Goal: Check status: Check status

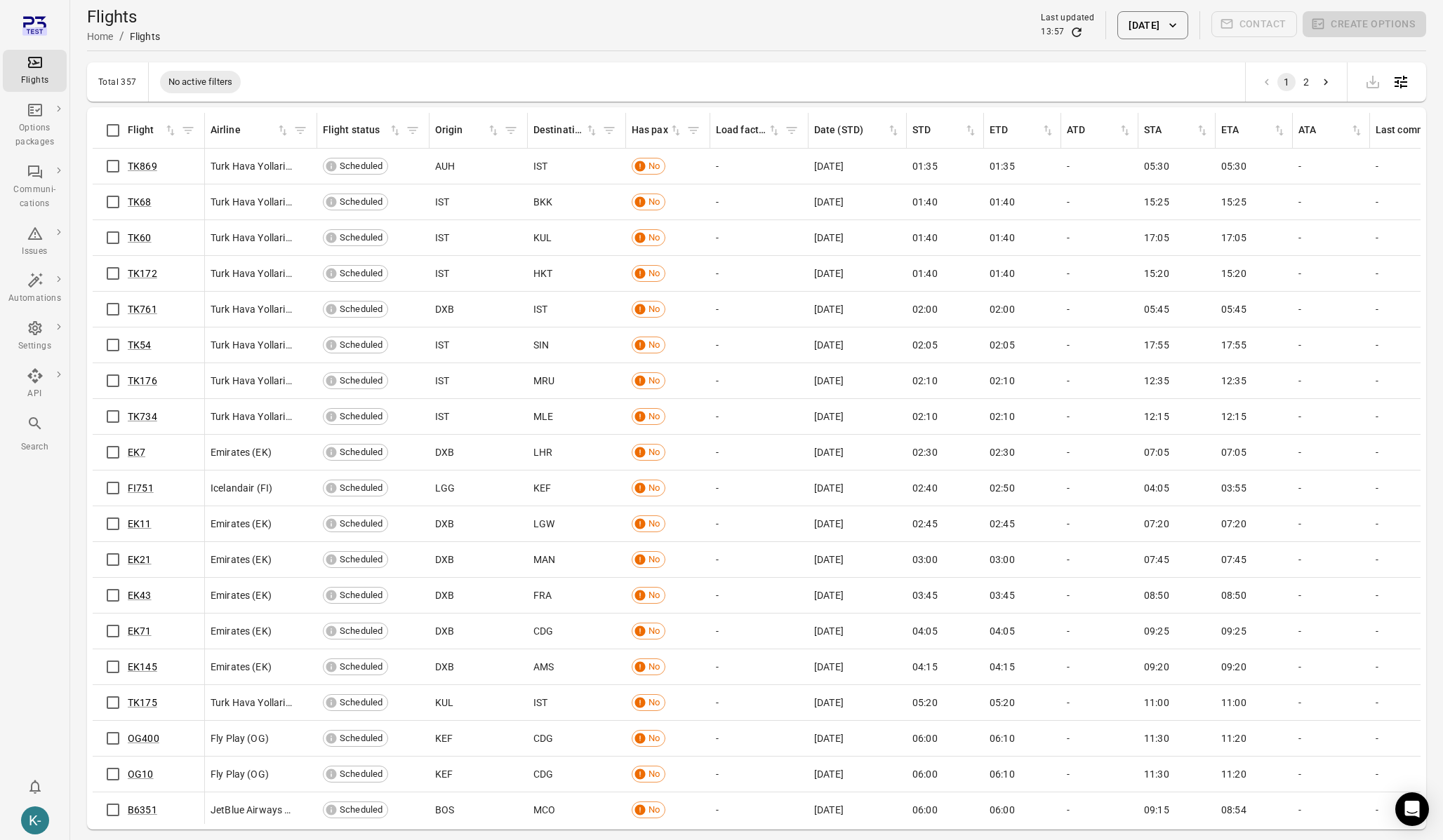
click at [1127, 33] on button "24 Sep 2025" at bounding box center [1153, 25] width 70 height 28
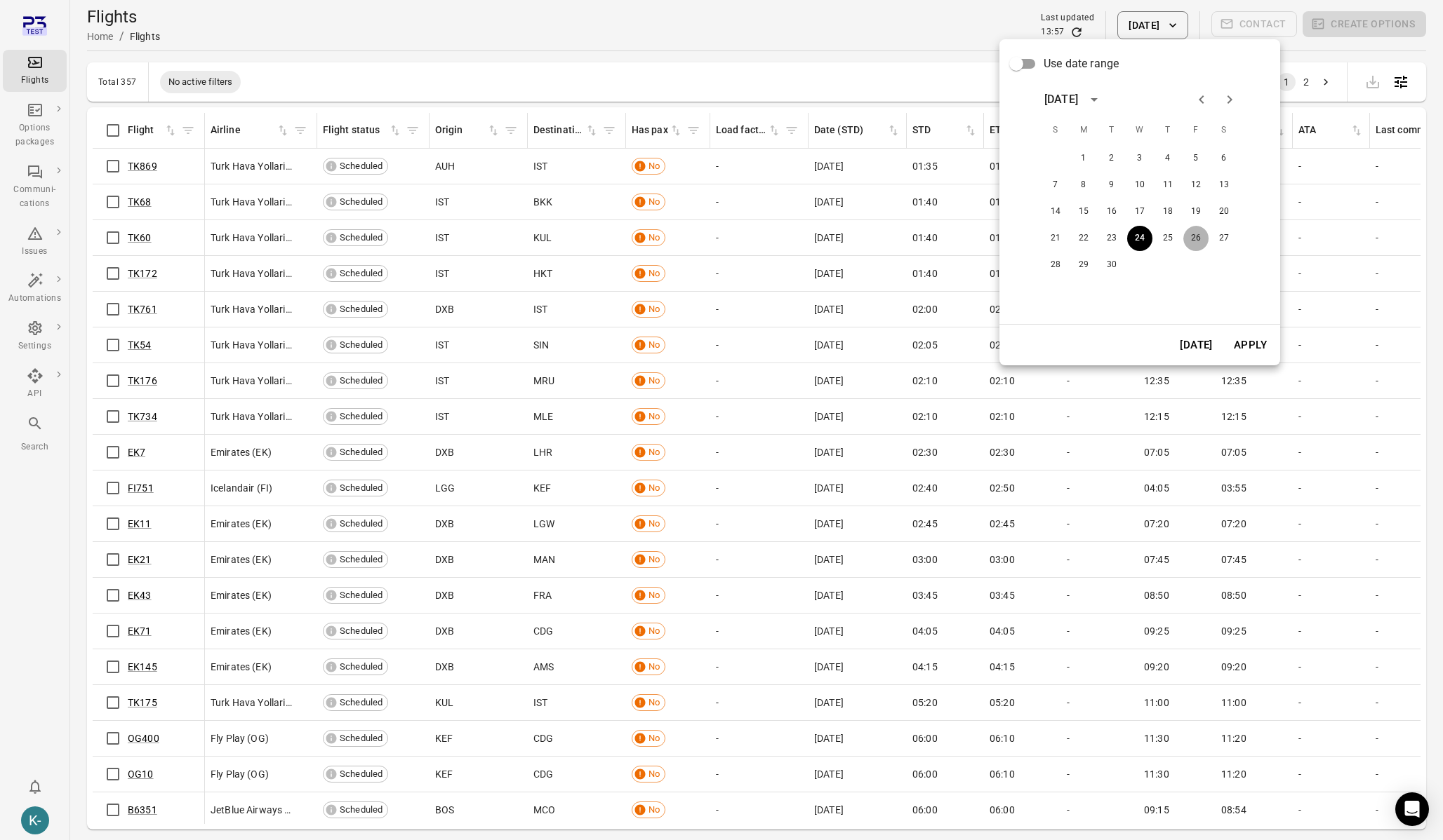
click at [1192, 240] on button "26" at bounding box center [1195, 238] width 25 height 25
click at [1242, 351] on button "Apply" at bounding box center [1250, 345] width 48 height 29
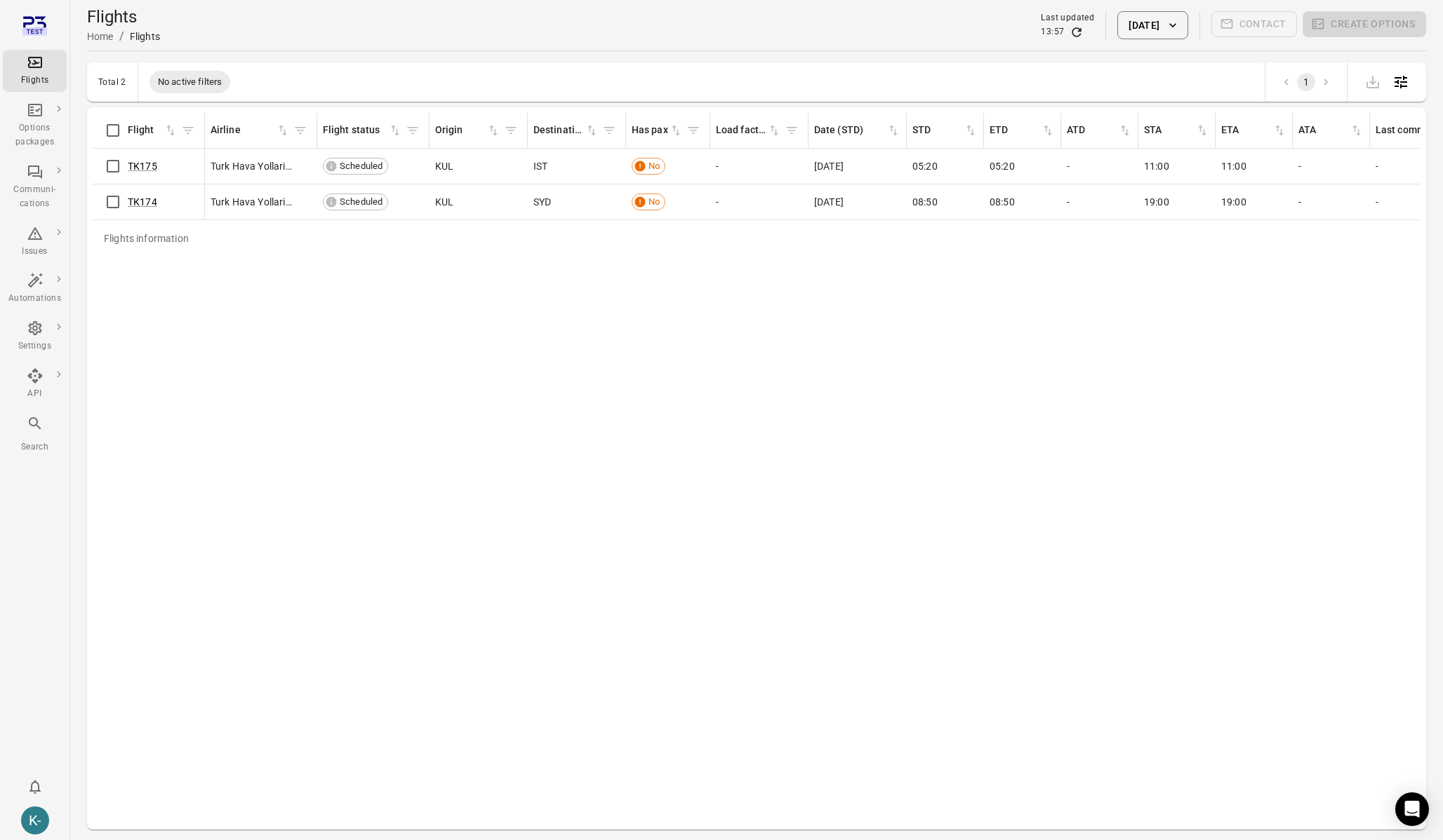
click at [35, 824] on div "K-" at bounding box center [35, 820] width 28 height 28
click at [70, 742] on div at bounding box center [721, 420] width 1443 height 840
click at [473, 432] on div "Flights information Flight Airline Flight status Origin Destination Has pax Loa…" at bounding box center [756, 468] width 1328 height 711
click at [22, 79] on div "Flights" at bounding box center [34, 80] width 52 height 14
click at [225, 381] on div "Flights information Flight Airline Flight status Origin Destination Has pax Loa…" at bounding box center [756, 468] width 1328 height 711
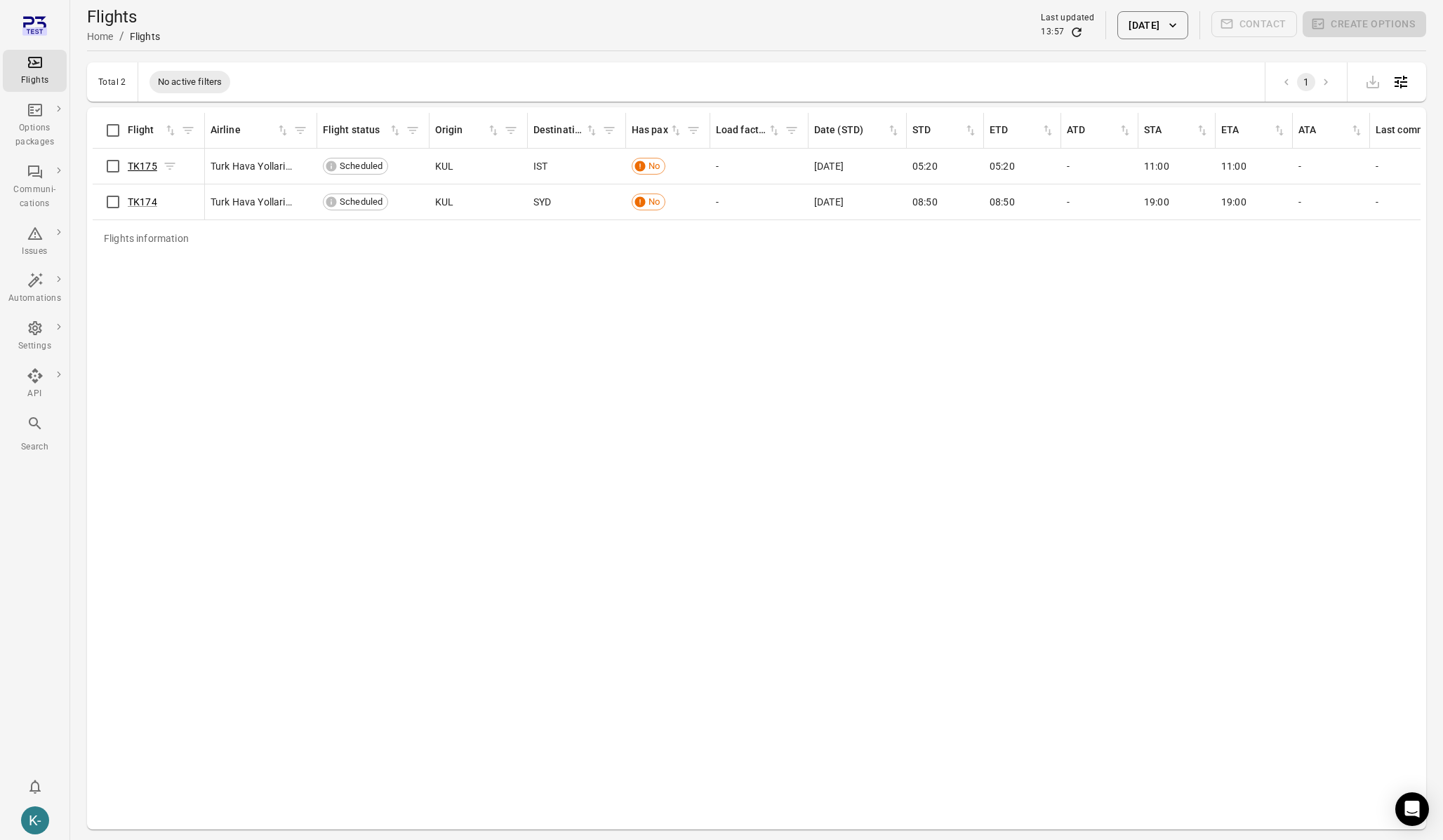
click at [143, 171] on link "TK175" at bounding box center [142, 167] width 29 height 11
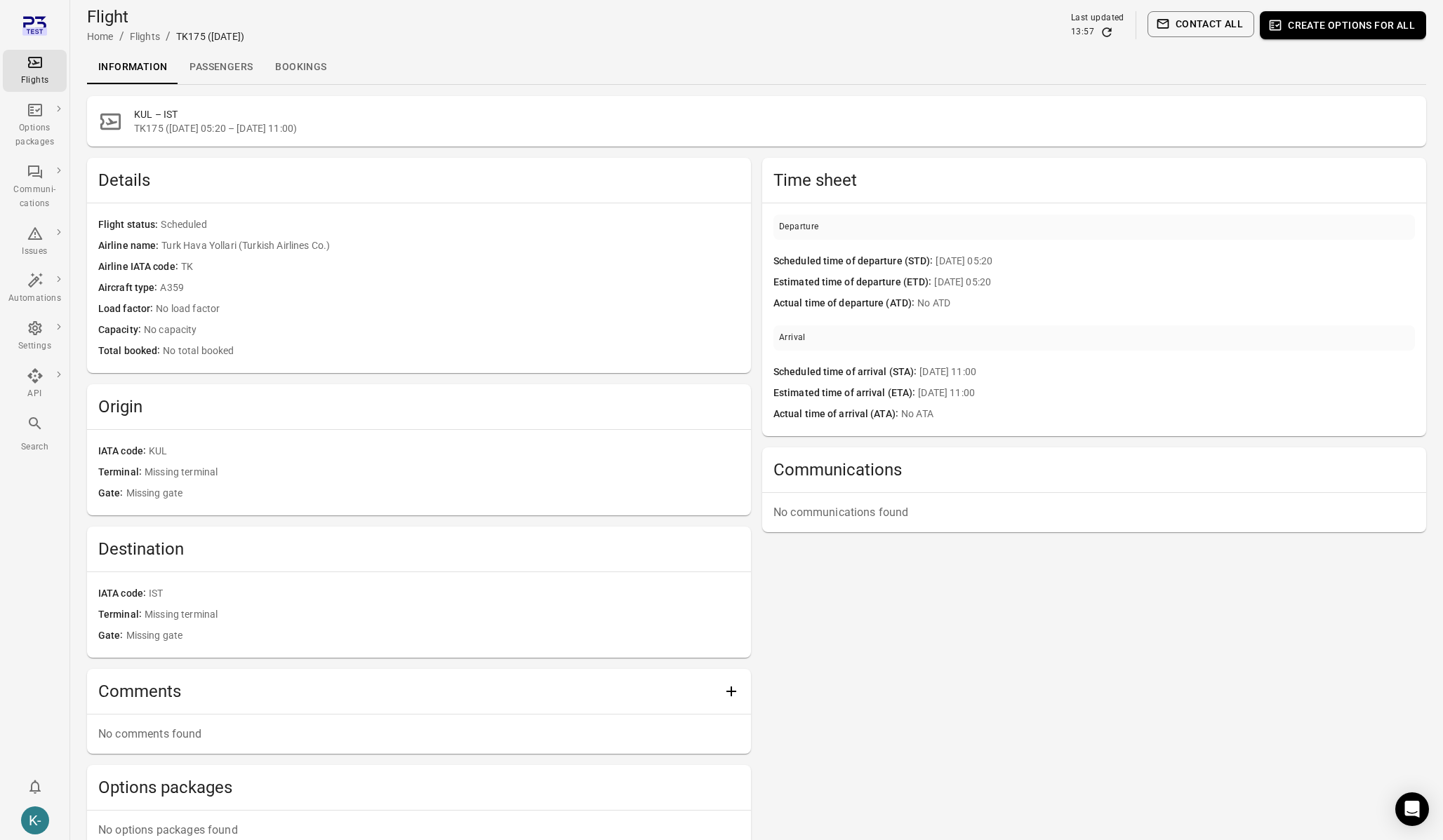
click at [206, 69] on link "Passengers" at bounding box center [221, 67] width 86 height 34
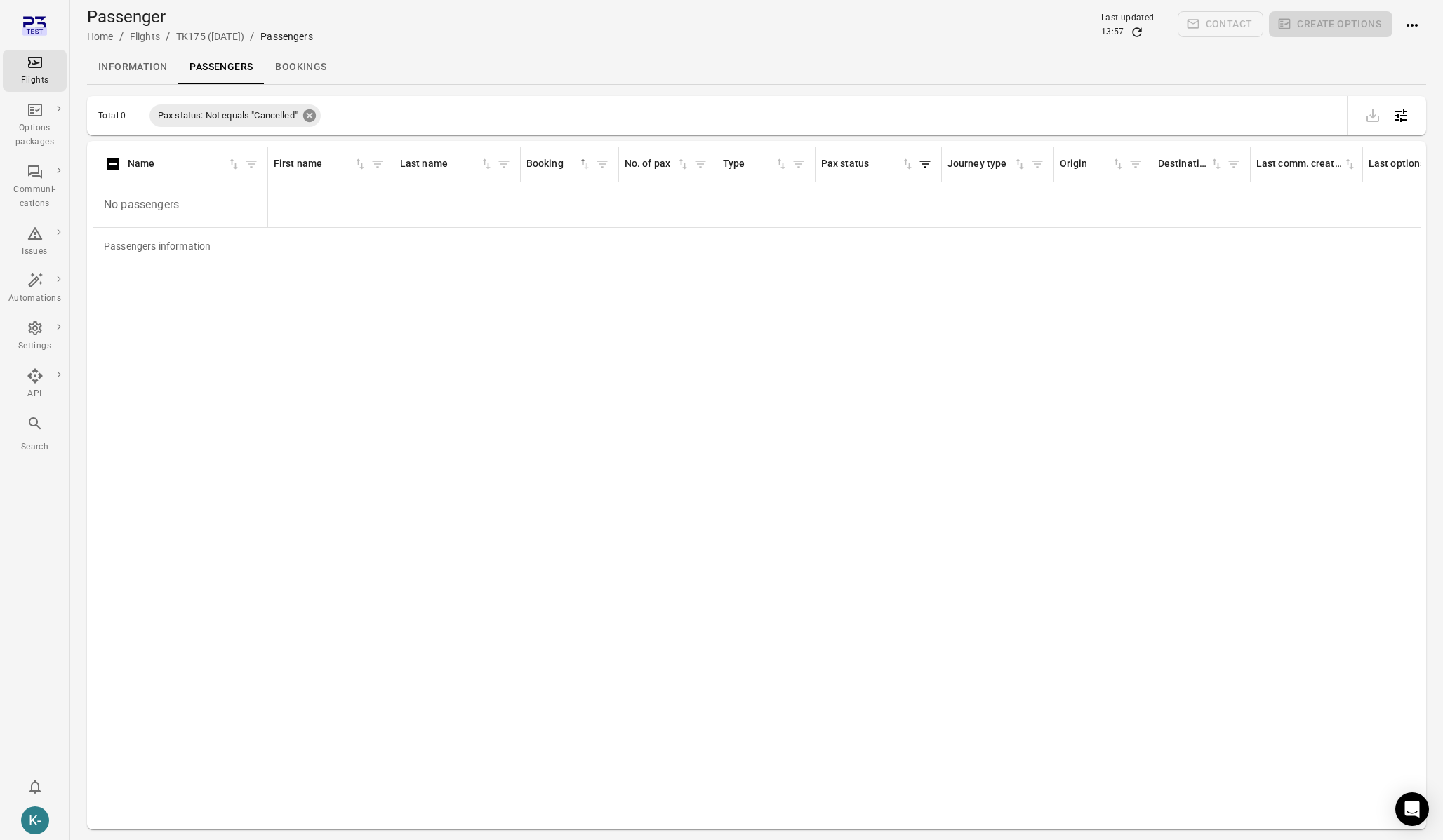
click at [316, 112] on icon at bounding box center [309, 115] width 12 height 12
click at [43, 57] on div "Flights" at bounding box center [34, 70] width 52 height 34
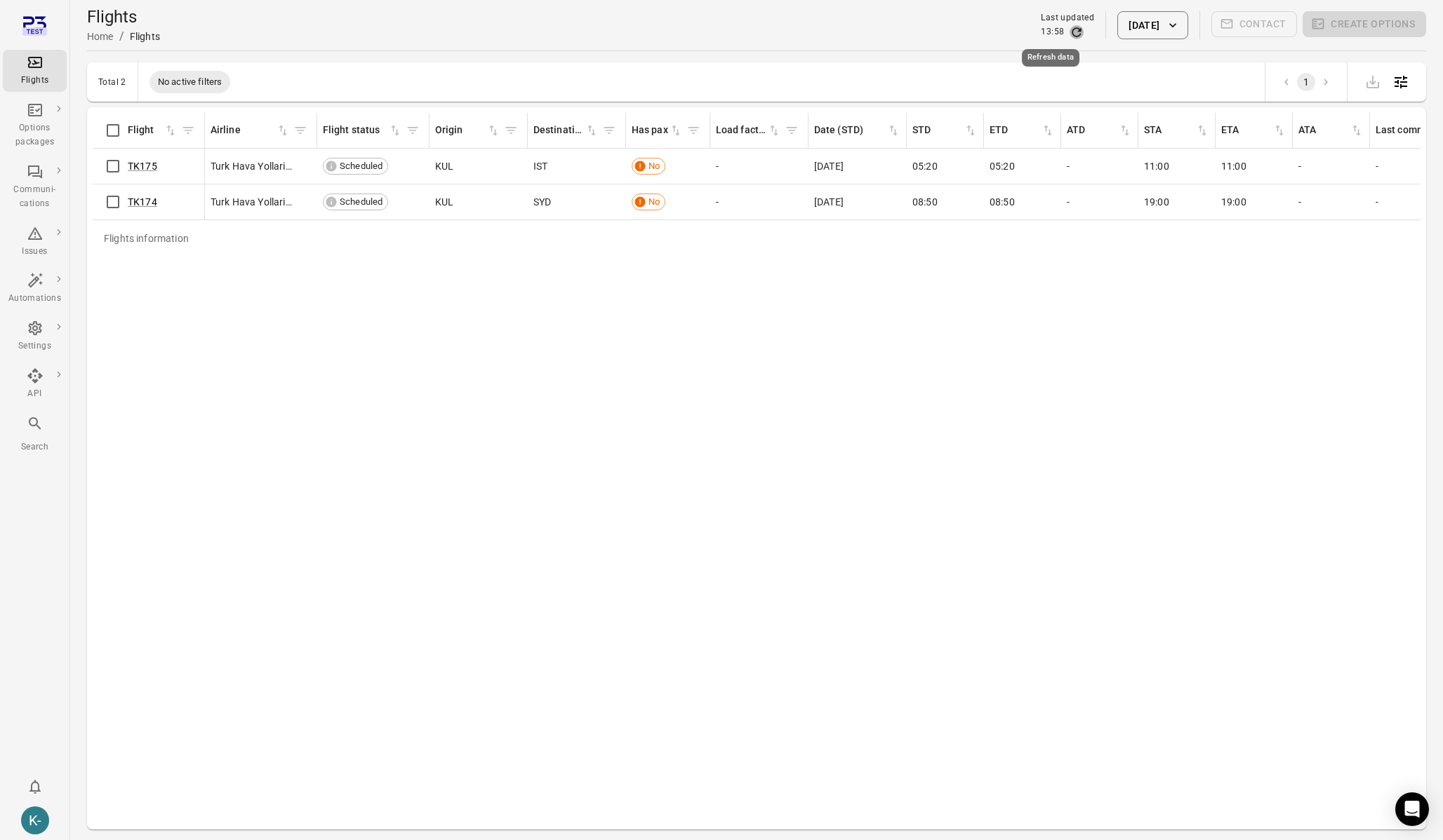
click at [1069, 33] on icon "Refresh data" at bounding box center [1076, 32] width 14 height 14
click at [145, 32] on div "Flights" at bounding box center [145, 36] width 30 height 14
click at [100, 38] on link "Home" at bounding box center [100, 37] width 27 height 11
click at [148, 42] on div "Flights" at bounding box center [145, 36] width 30 height 14
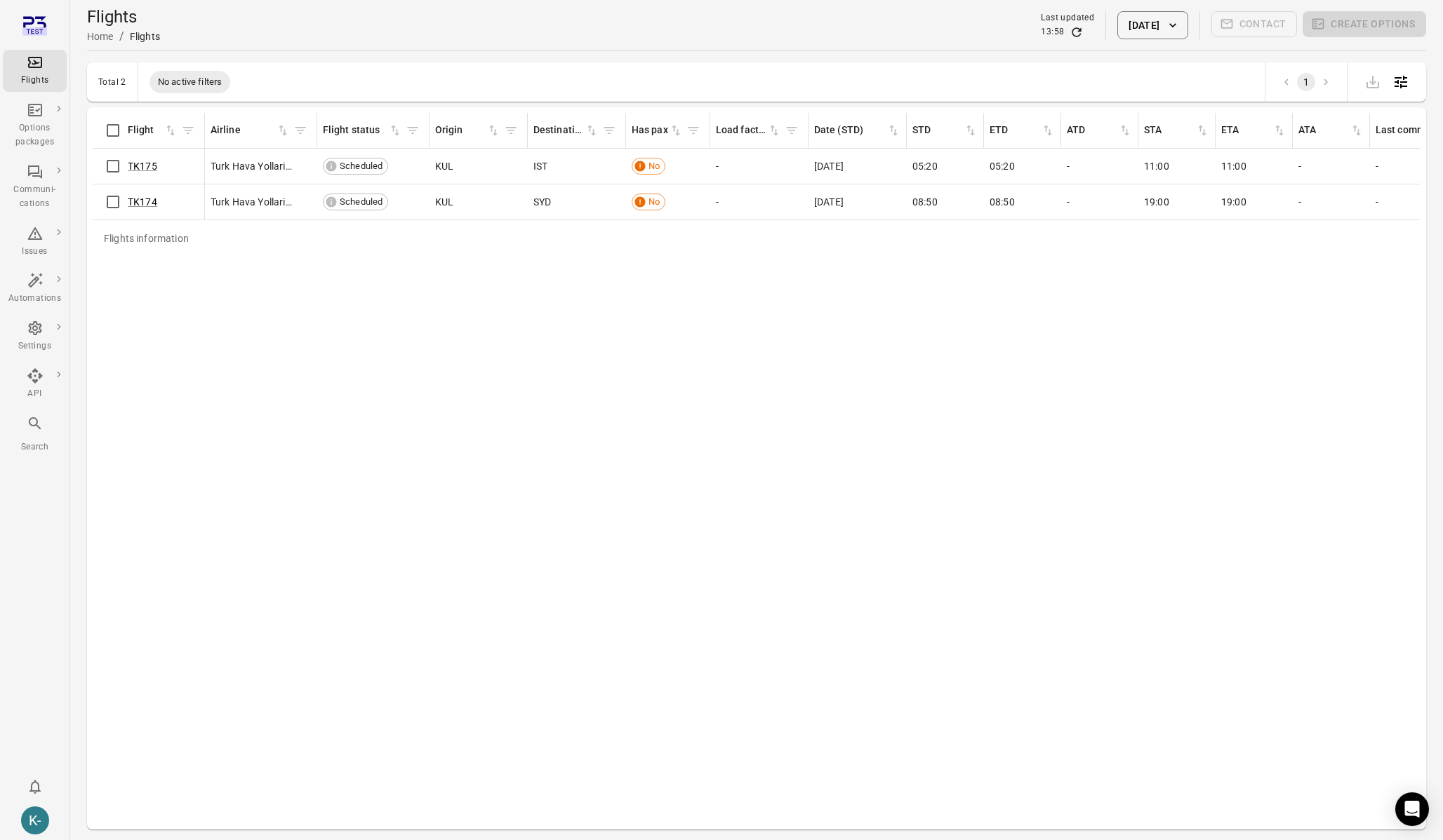
click at [44, 63] on div "Flights" at bounding box center [34, 70] width 52 height 34
click at [31, 818] on div "K-" at bounding box center [35, 820] width 28 height 28
click at [96, 815] on button "Log out" at bounding box center [107, 817] width 105 height 26
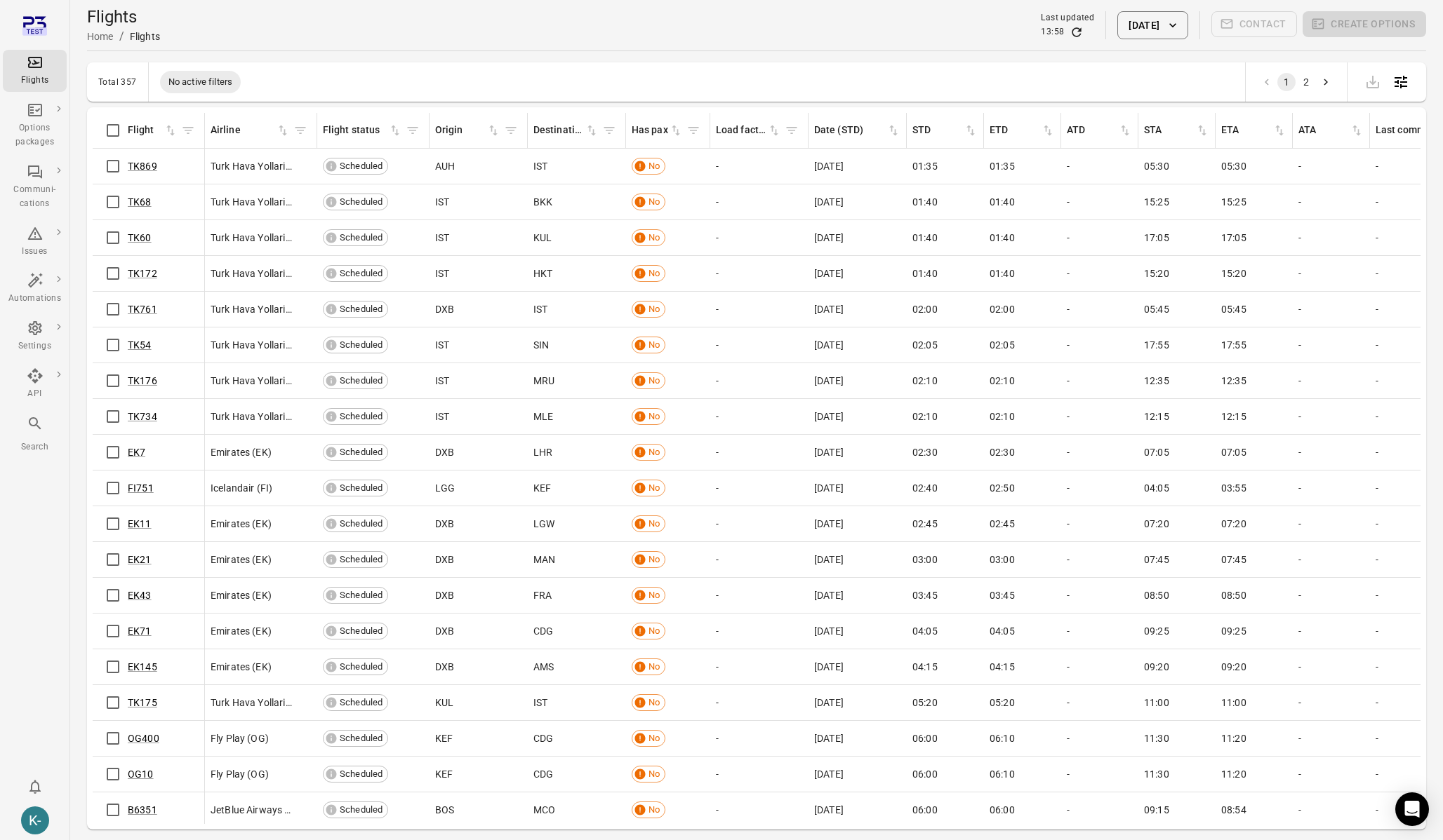
click at [1137, 28] on button "[DATE]" at bounding box center [1153, 25] width 70 height 28
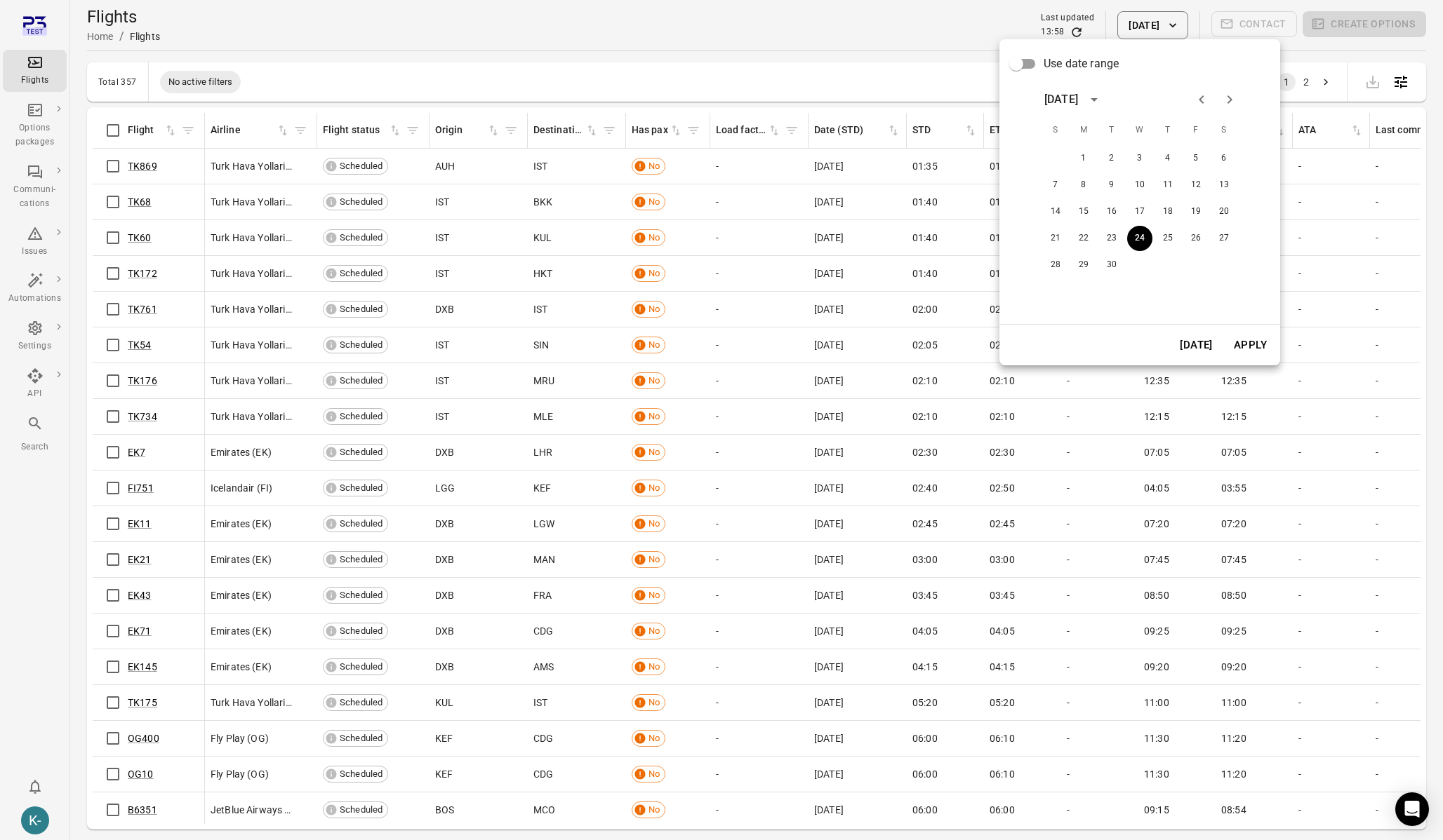
click at [1137, 28] on div at bounding box center [721, 420] width 1443 height 840
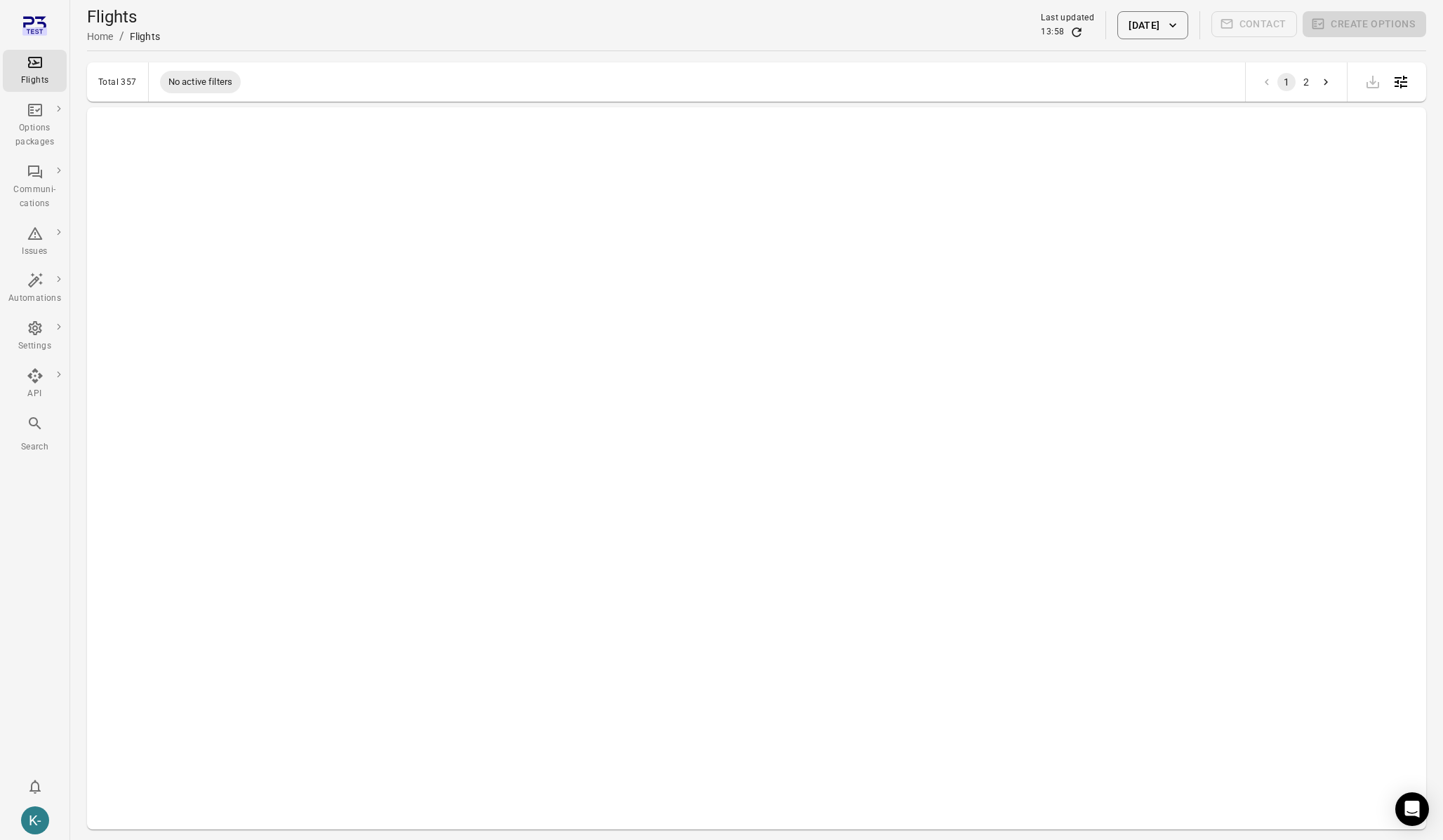
scroll to position [2460, 0]
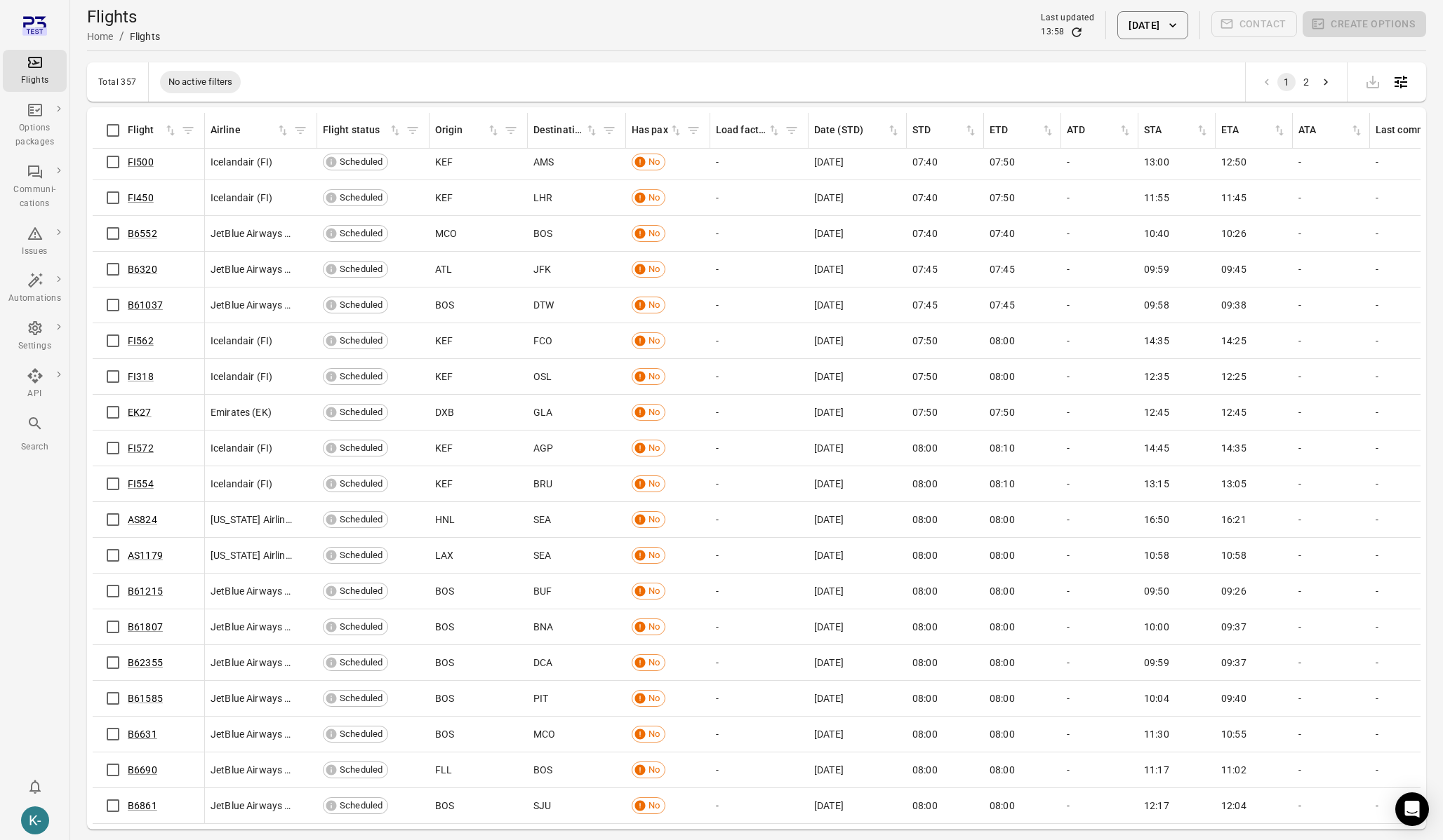
click at [1141, 26] on button "[DATE]" at bounding box center [1153, 25] width 70 height 28
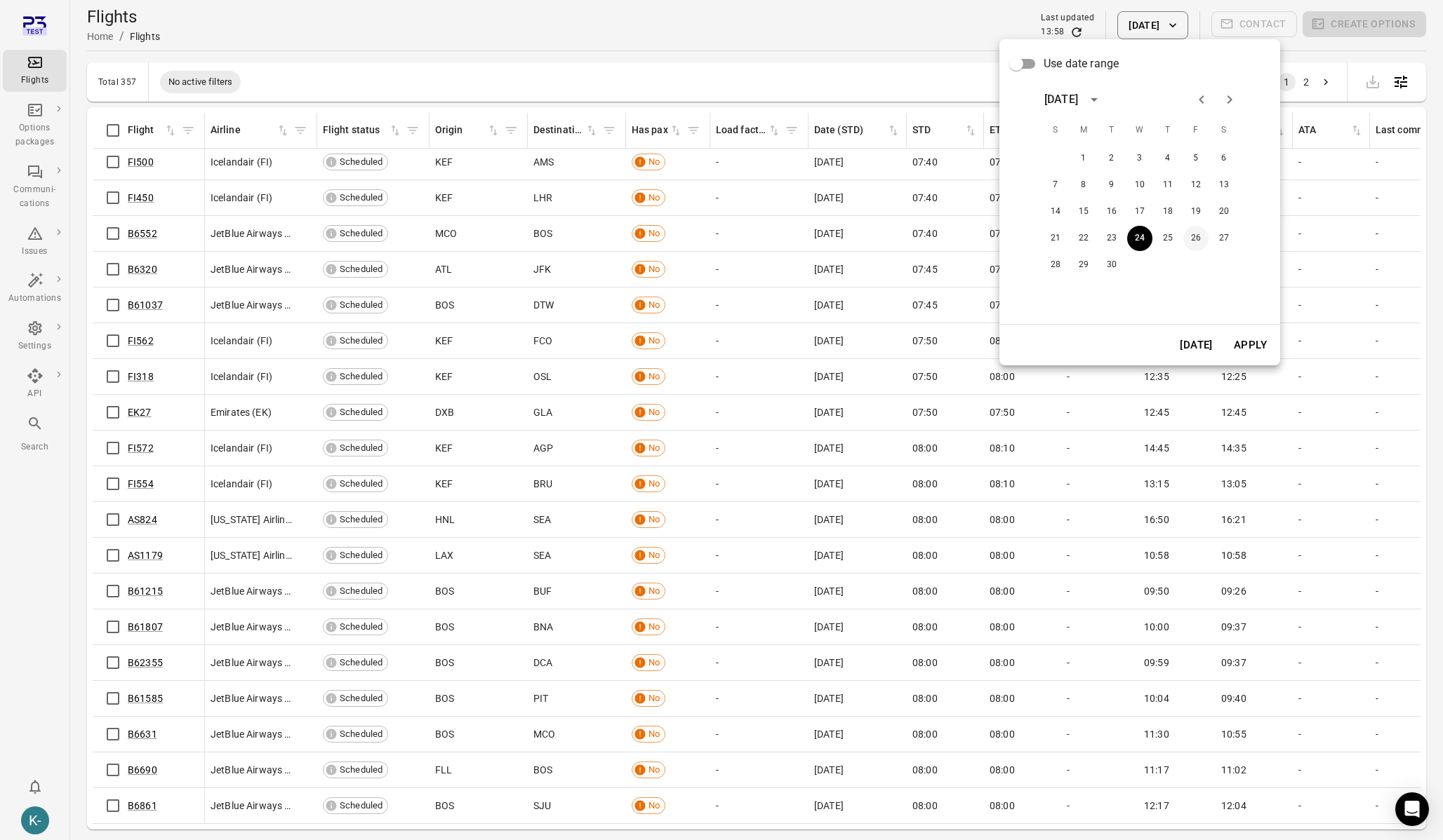
click at [1192, 238] on button "26" at bounding box center [1195, 238] width 25 height 25
click at [1250, 340] on button "Apply" at bounding box center [1250, 345] width 48 height 29
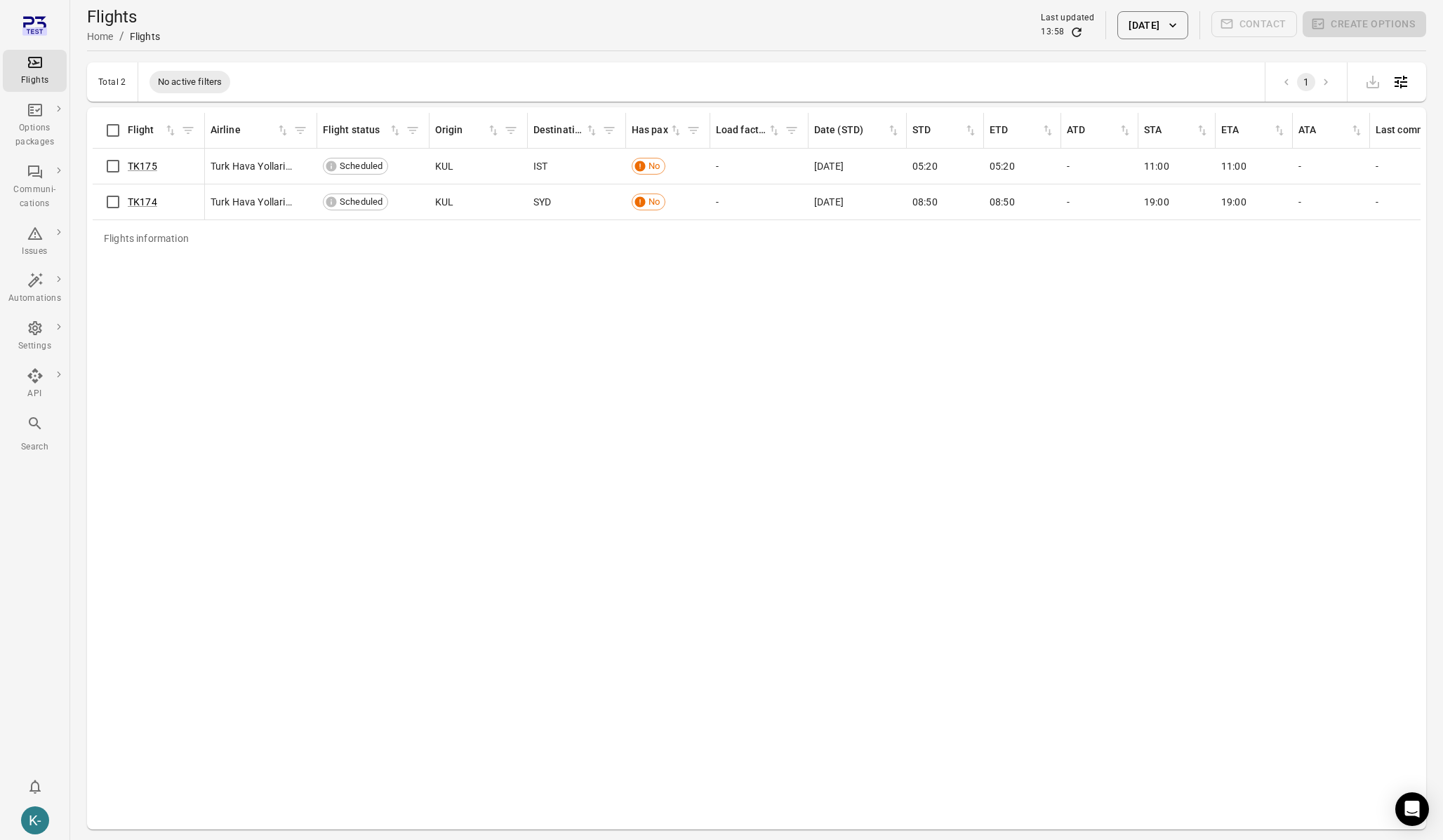
click at [1147, 26] on button "[DATE]" at bounding box center [1153, 25] width 70 height 28
click at [1164, 239] on button "25" at bounding box center [1167, 238] width 25 height 25
click at [1246, 352] on button "Apply" at bounding box center [1250, 345] width 48 height 29
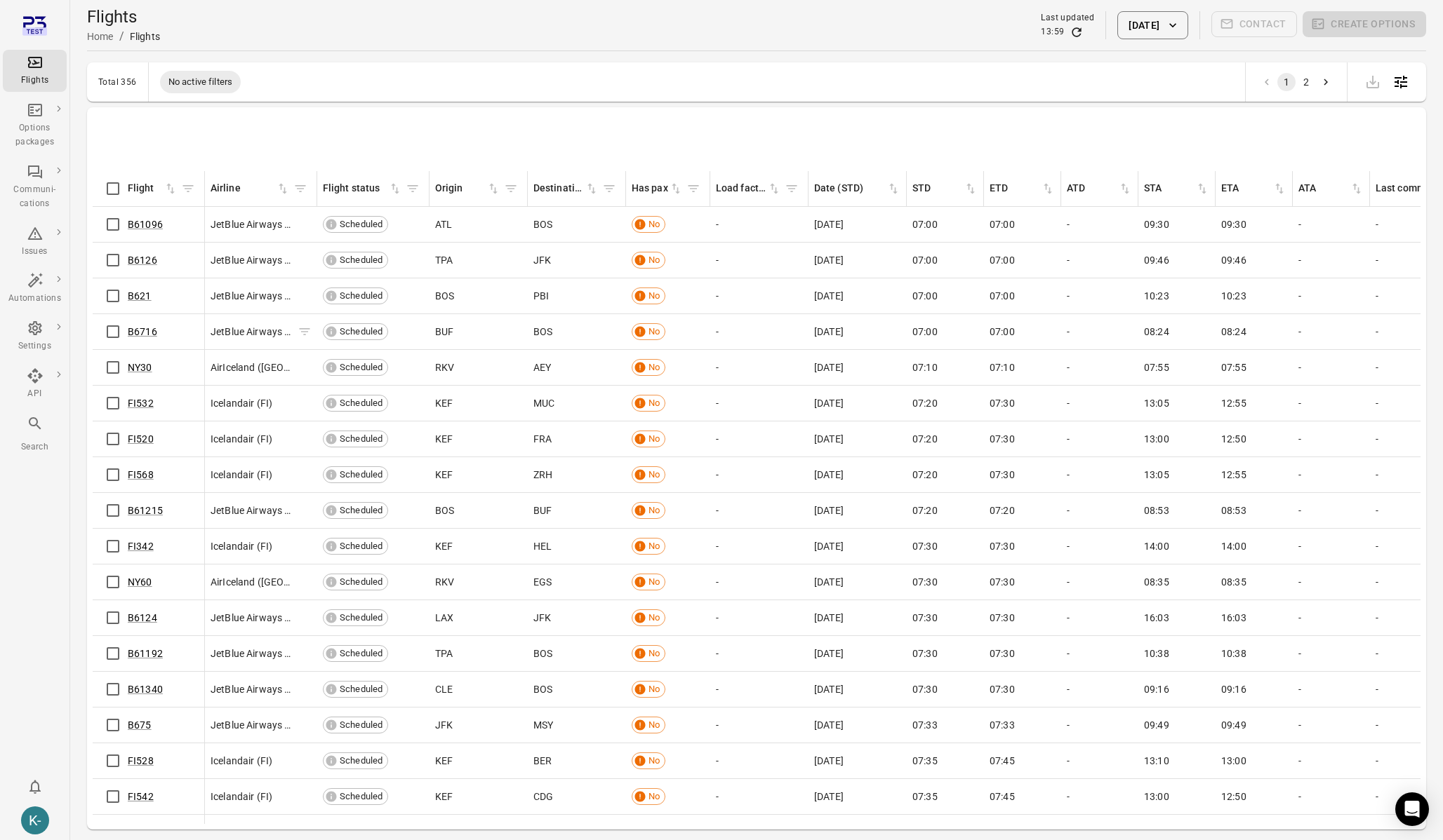
scroll to position [955, 0]
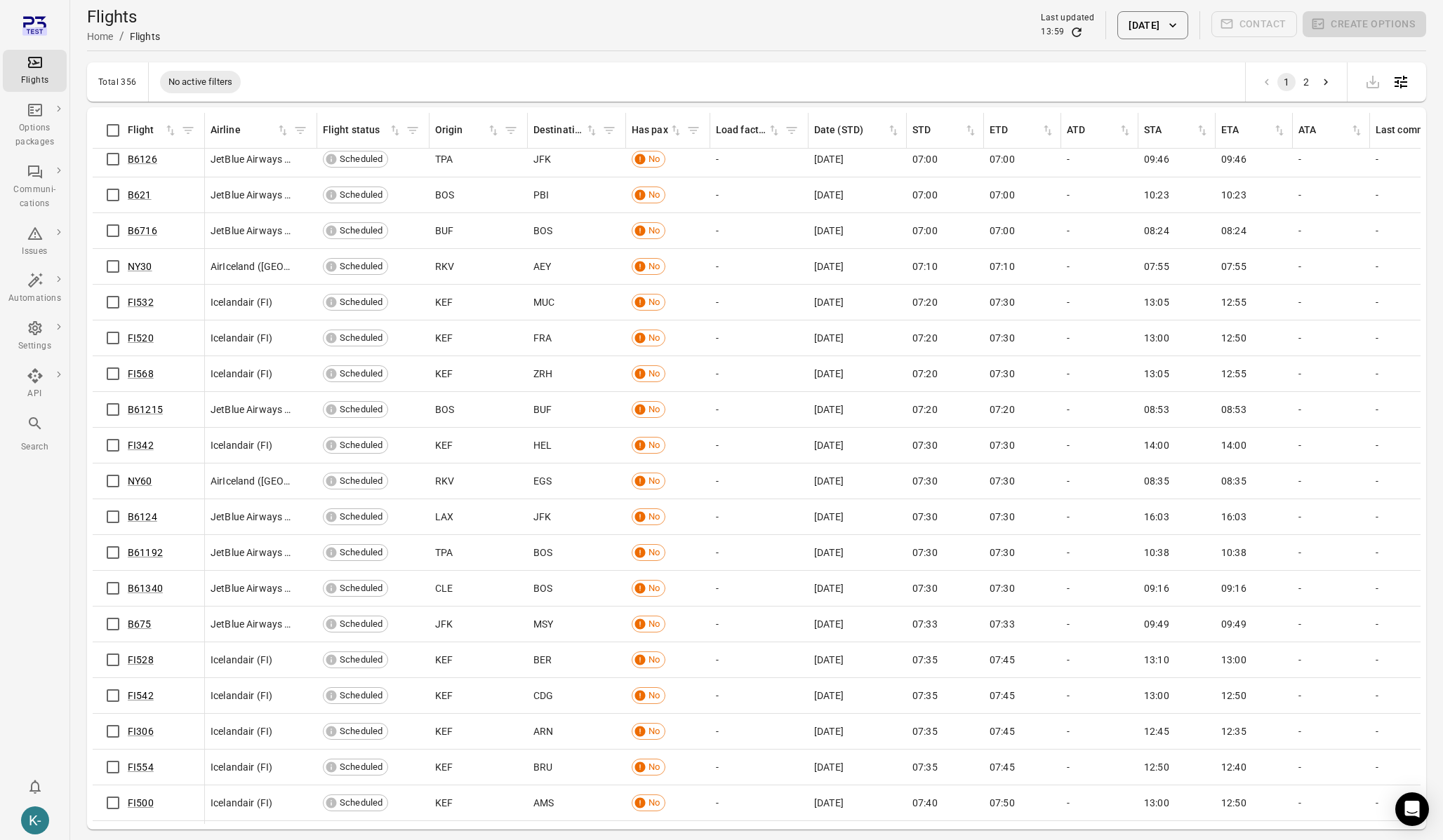
click at [189, 120] on button "Filter by flight" at bounding box center [188, 131] width 21 height 21
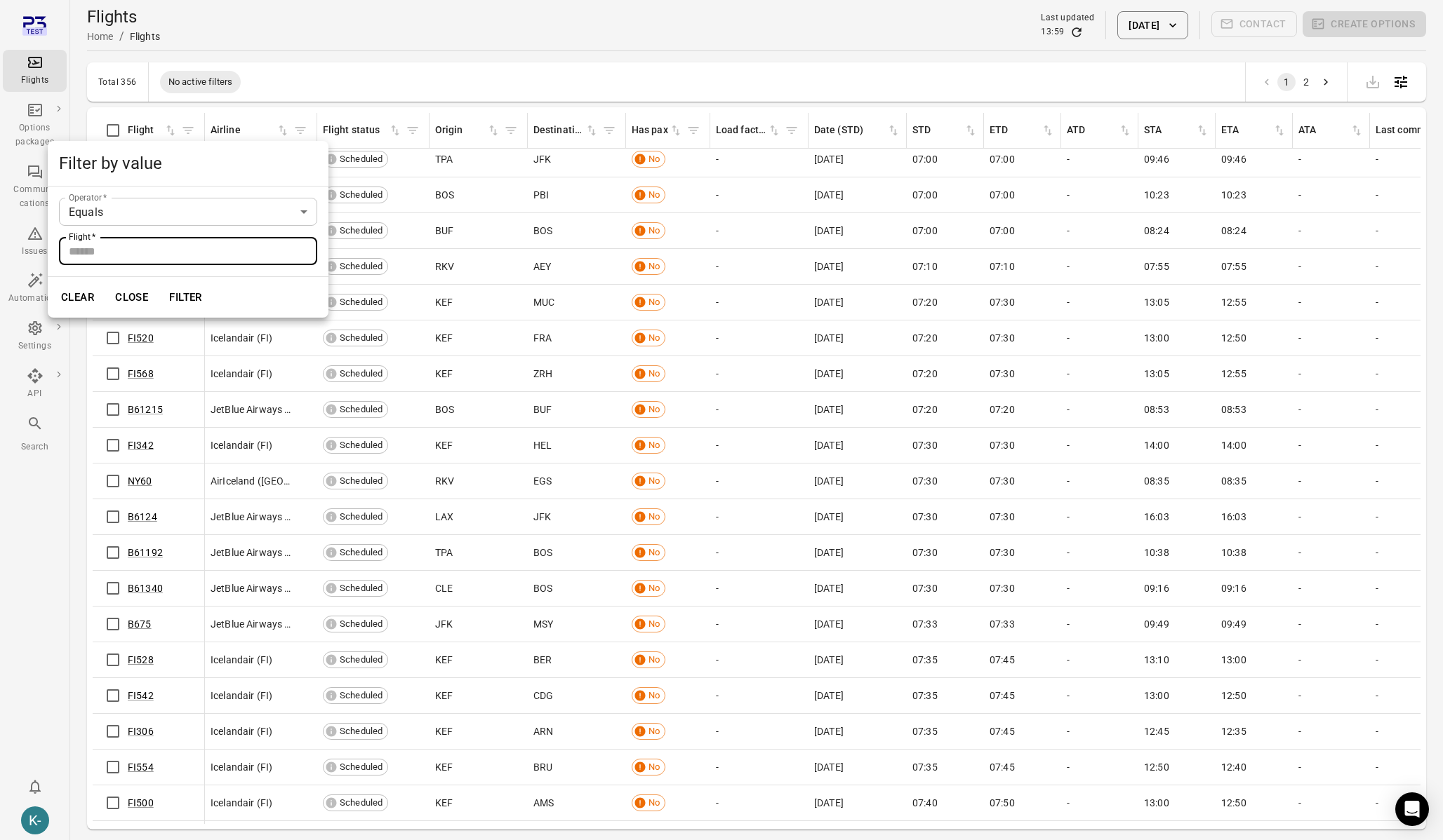
click at [126, 260] on input "Flight   *" at bounding box center [188, 251] width 258 height 28
type input "****"
click at [184, 297] on button "Filter" at bounding box center [185, 297] width 48 height 29
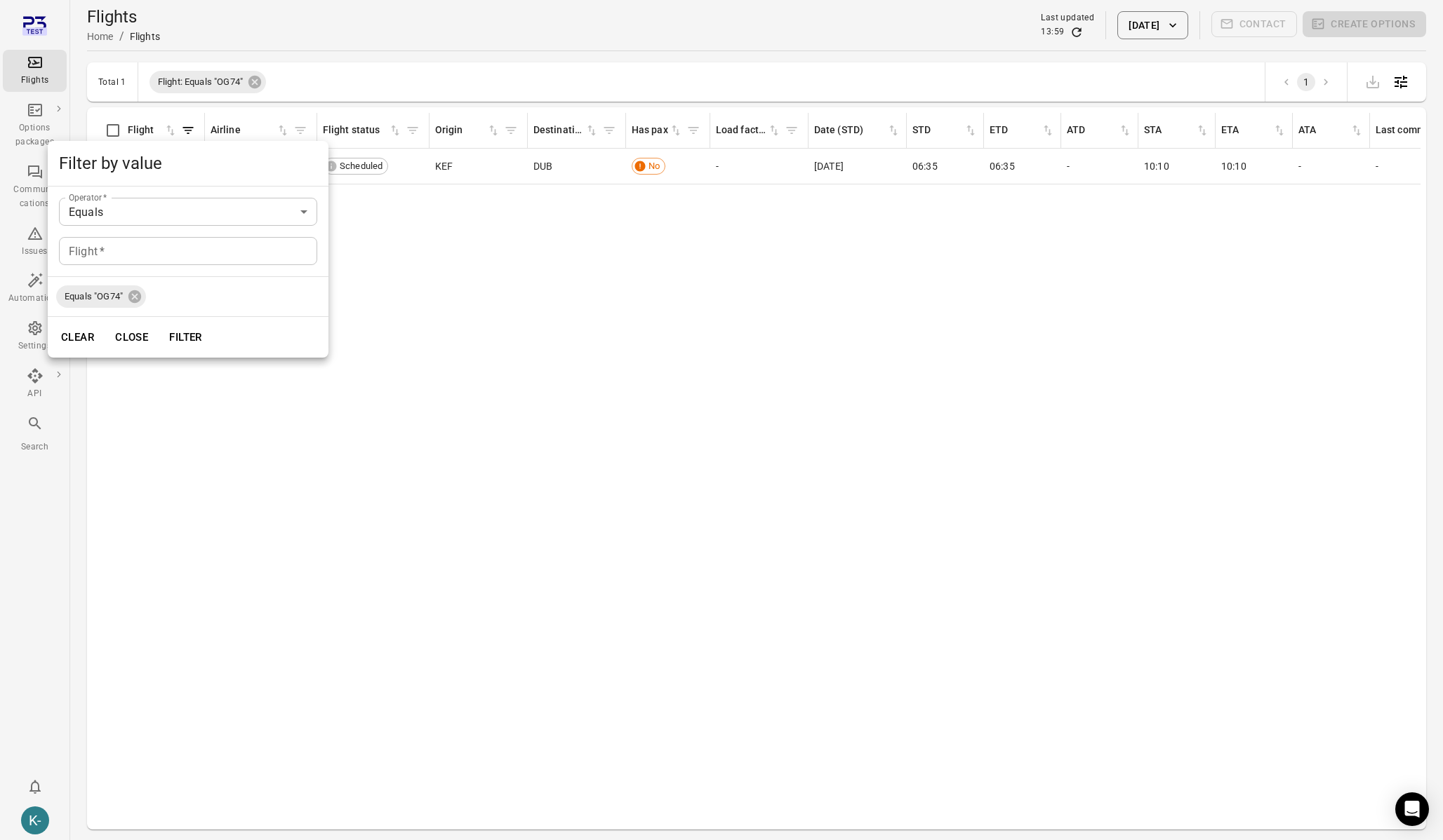
click at [421, 334] on div at bounding box center [721, 420] width 1443 height 840
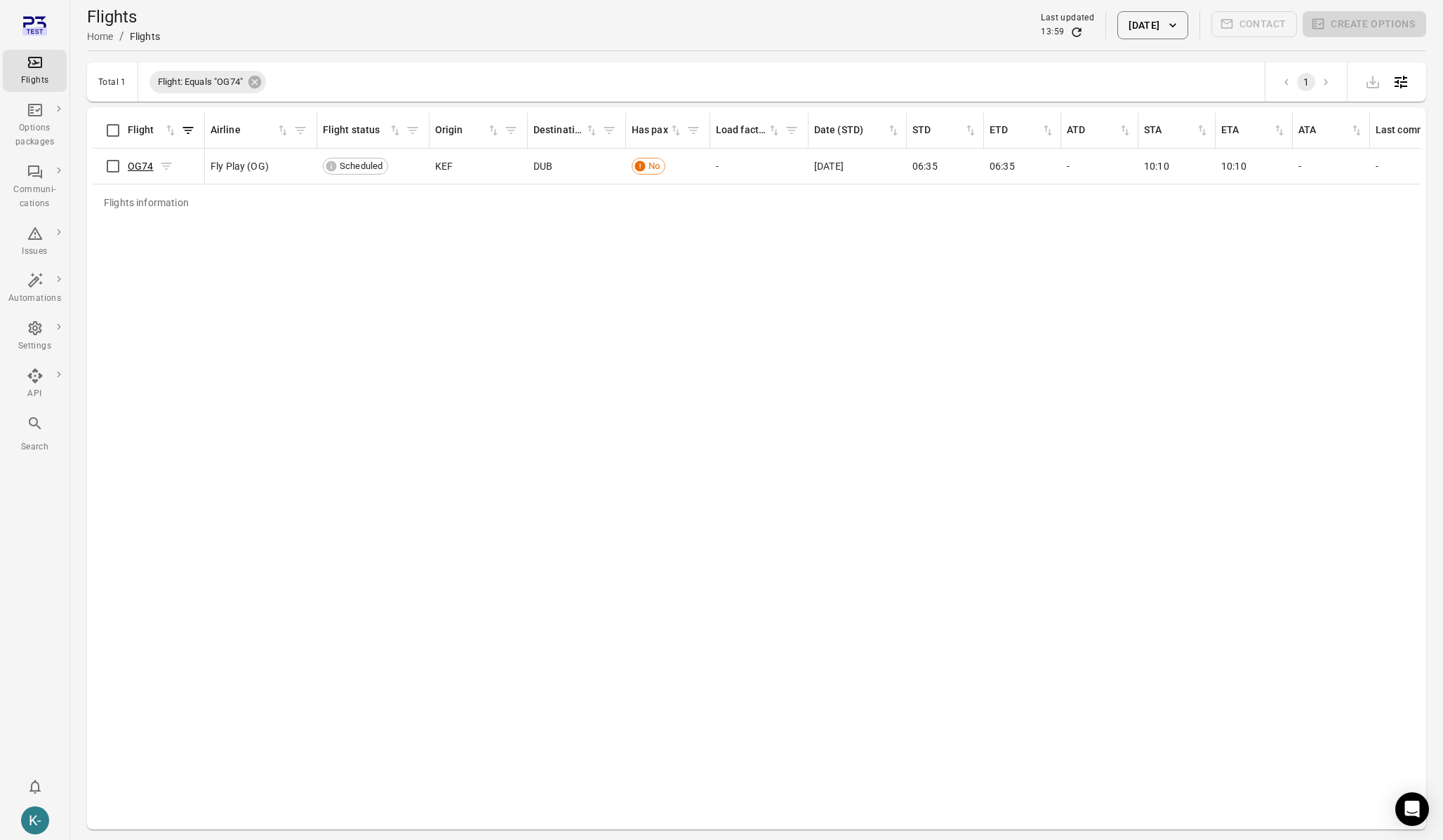
click at [132, 164] on link "OG74" at bounding box center [141, 167] width 26 height 11
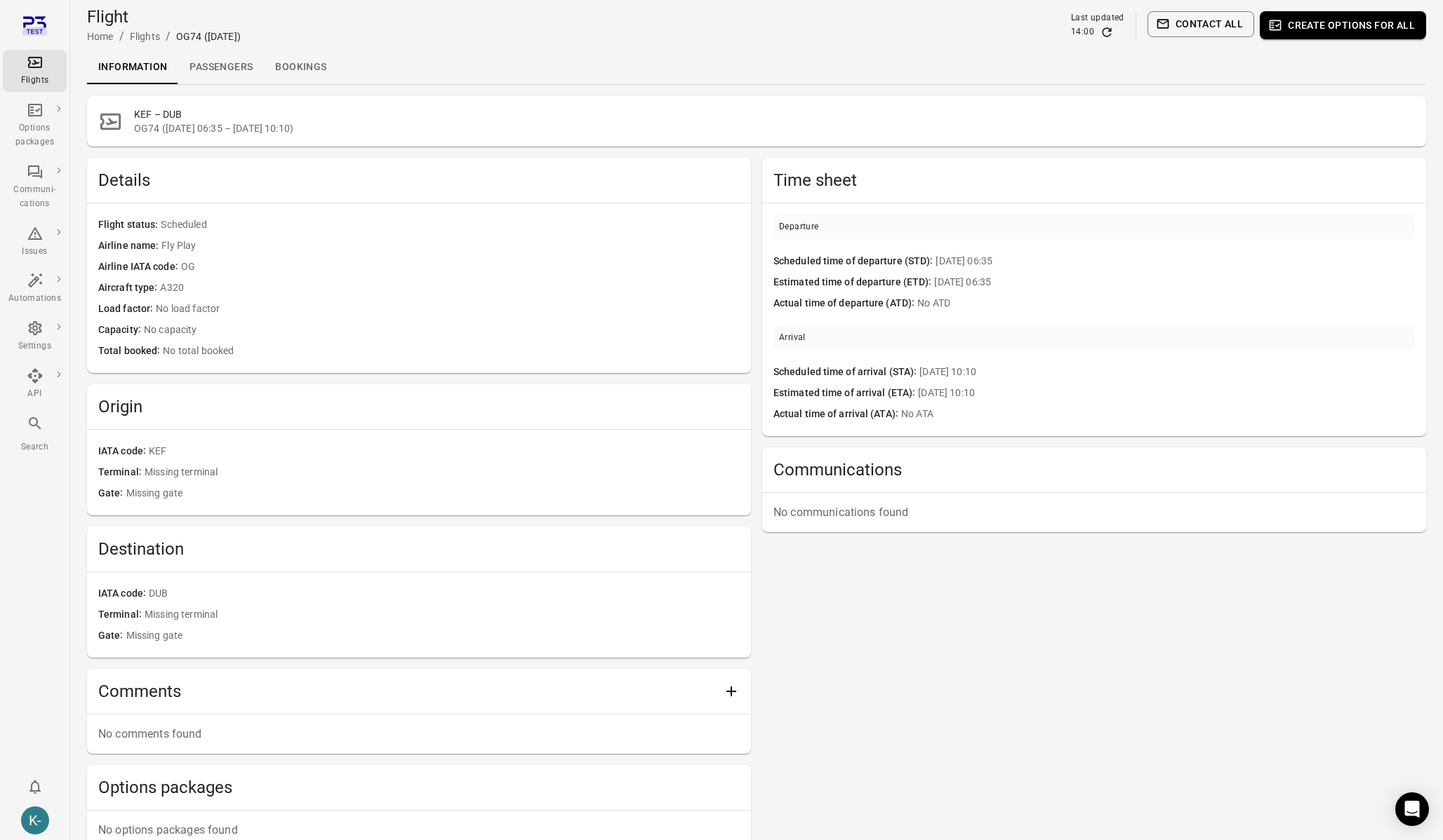
click at [227, 69] on link "Passengers" at bounding box center [221, 67] width 86 height 34
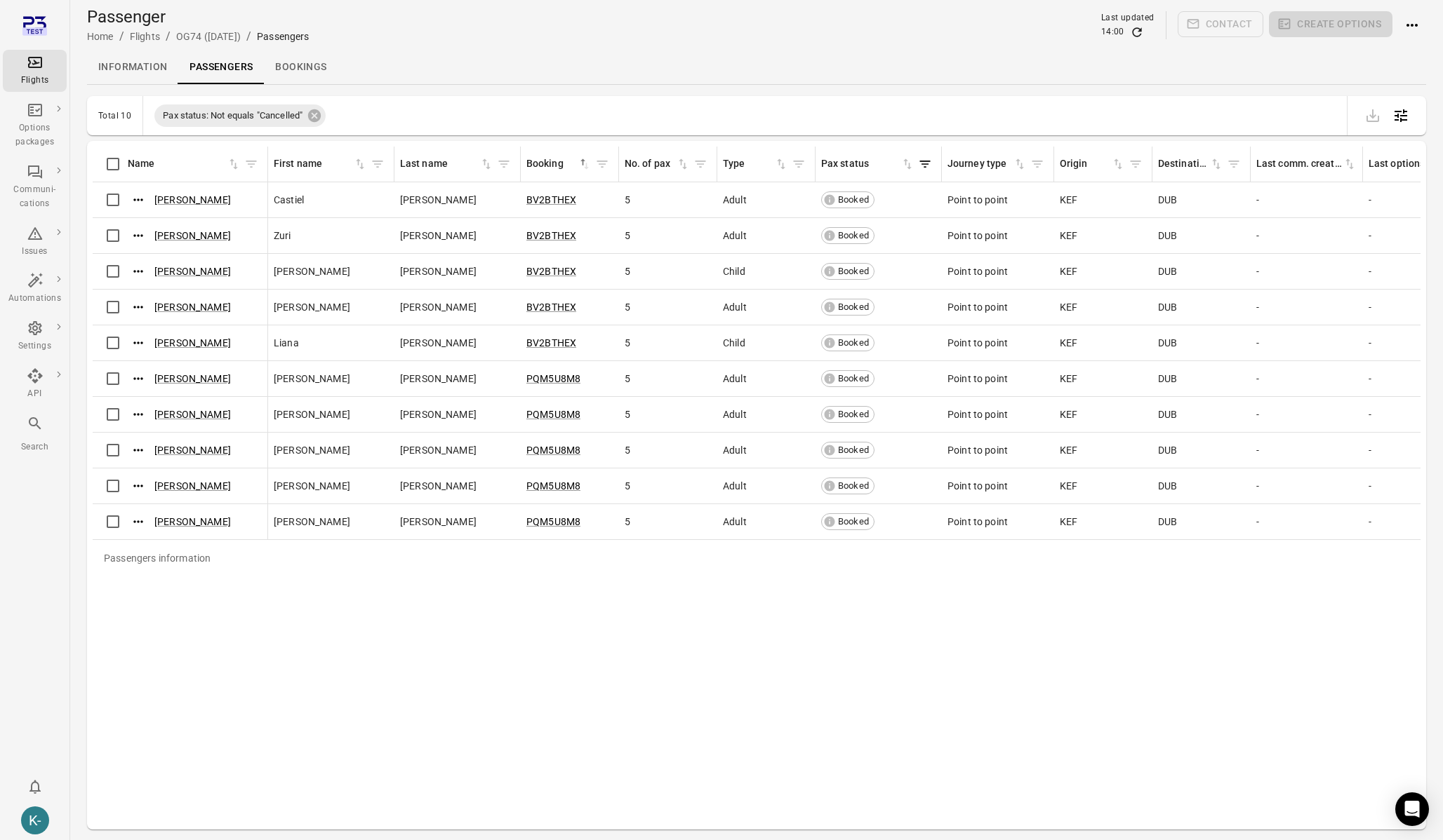
click at [130, 65] on link "Information" at bounding box center [132, 67] width 92 height 34
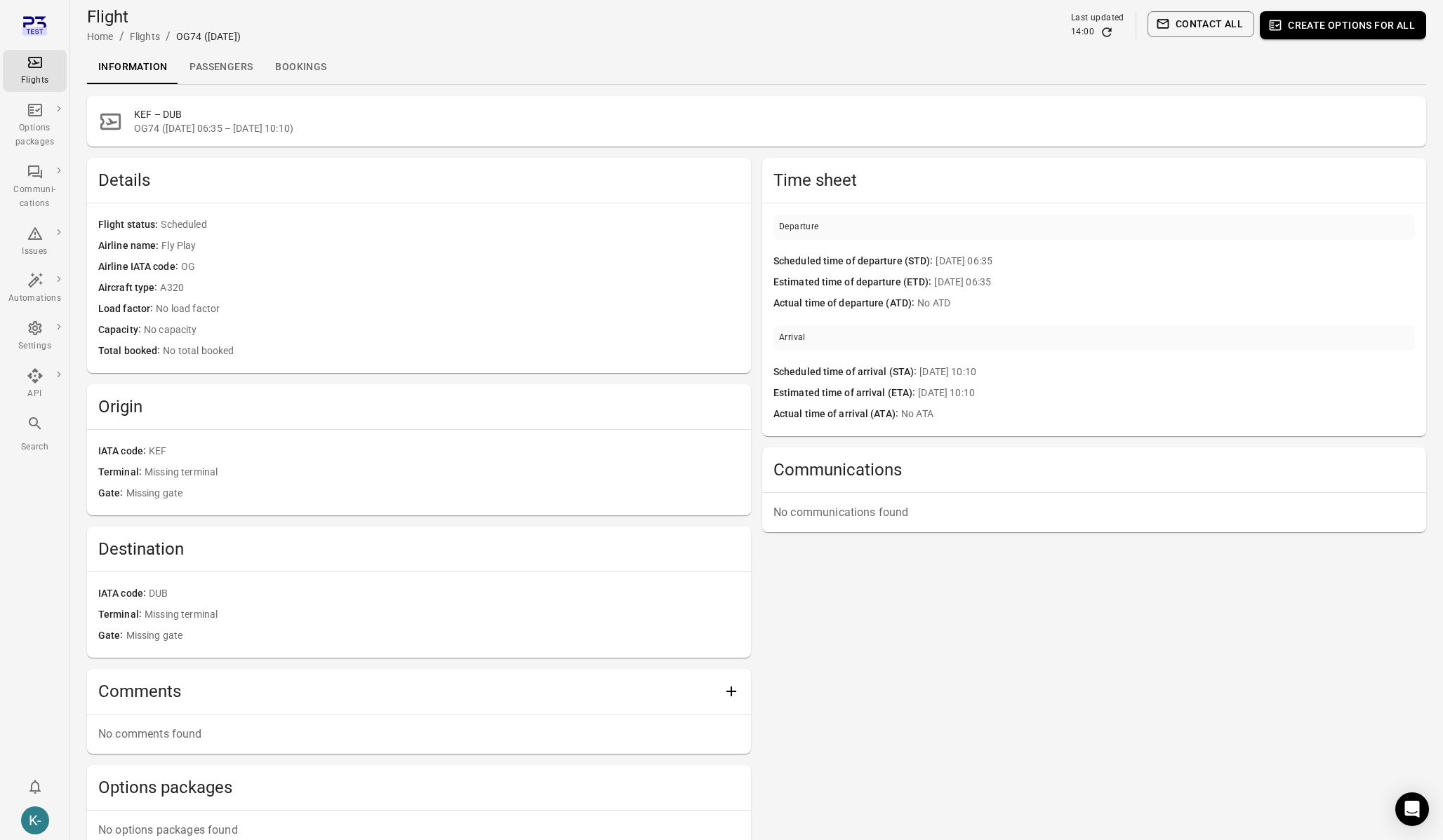
click at [34, 69] on icon "Main navigation" at bounding box center [35, 62] width 17 height 17
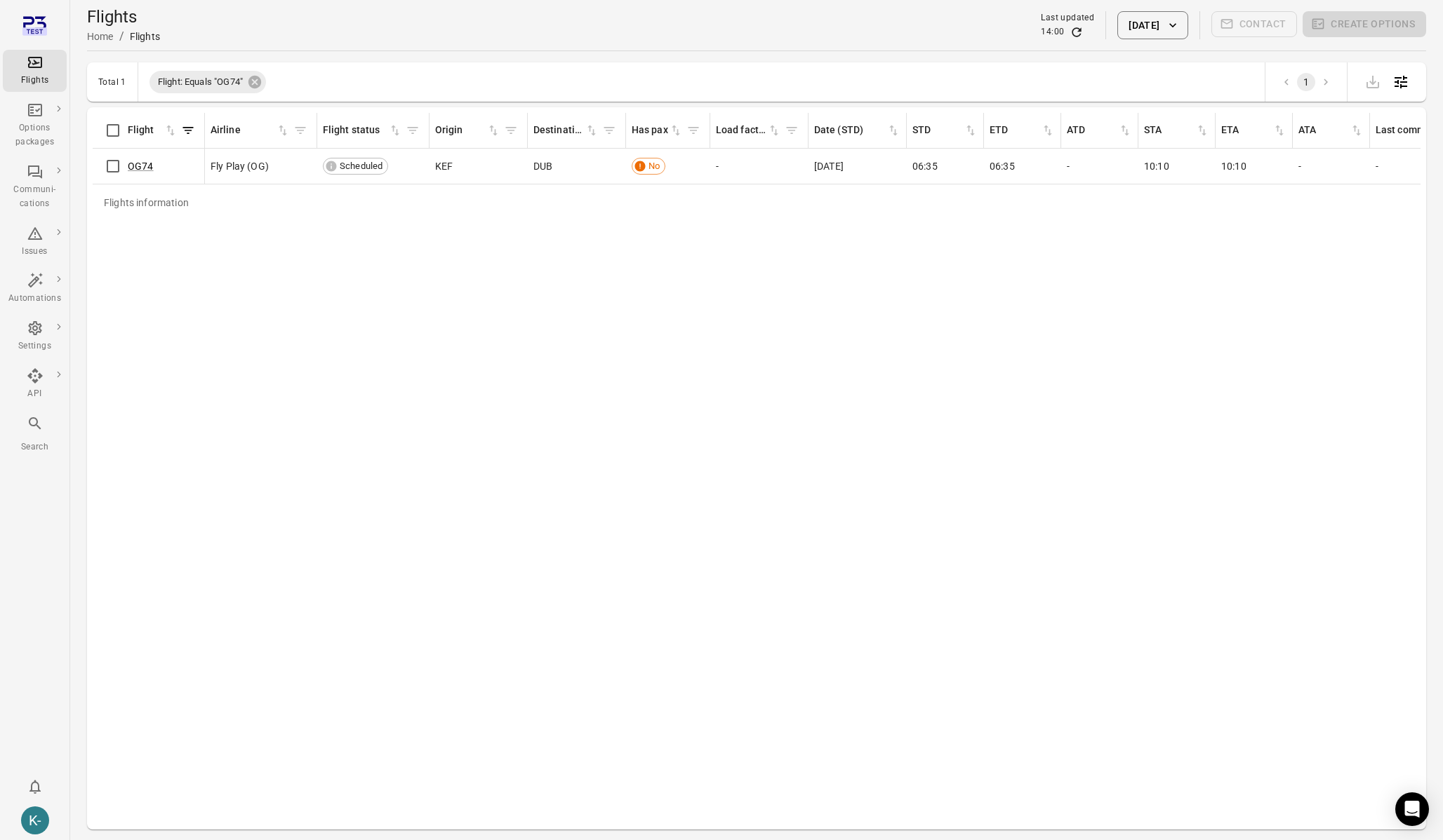
click at [1073, 34] on icon "Refresh data" at bounding box center [1077, 31] width 9 height 9
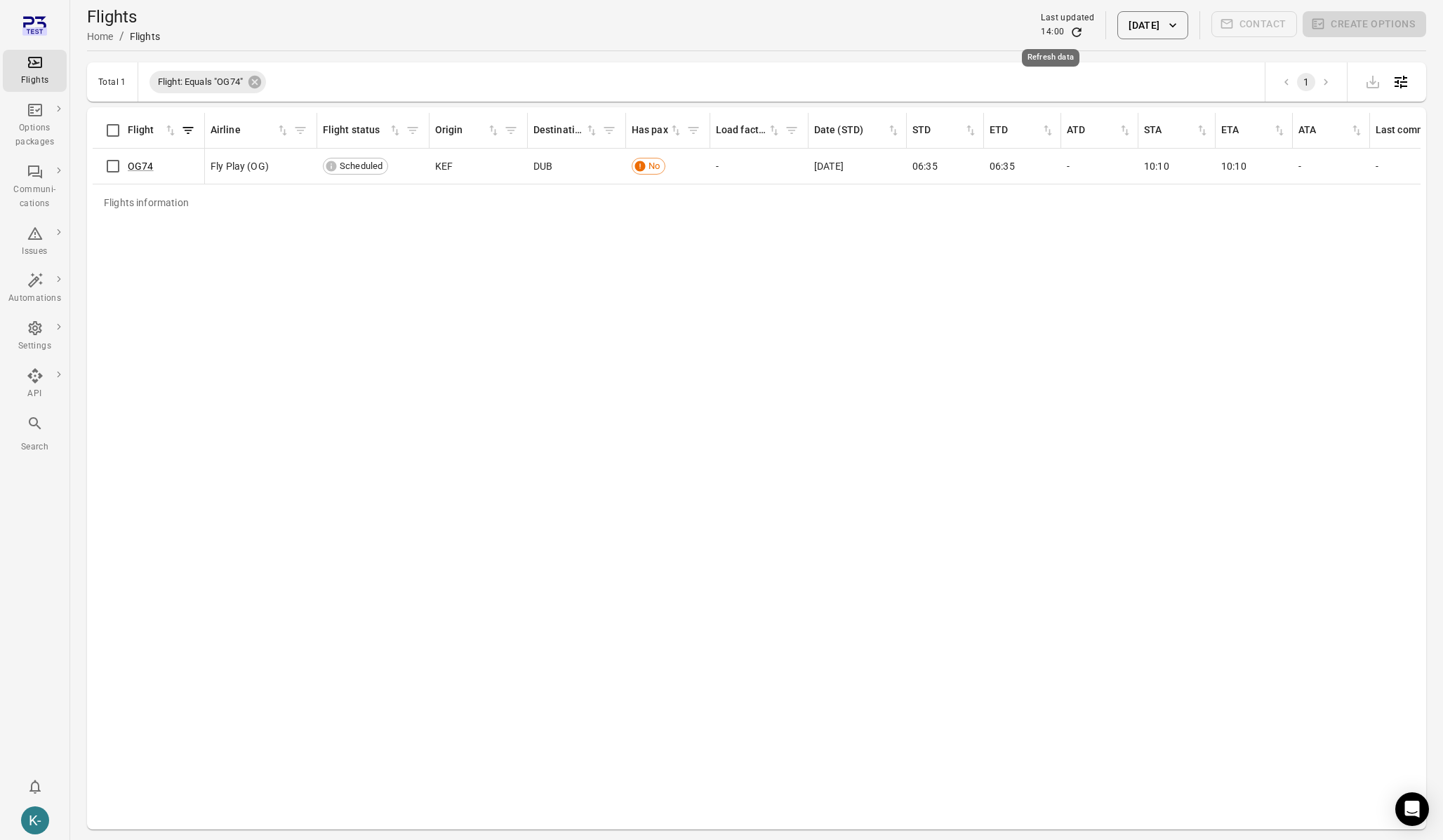
click at [1073, 34] on icon "Refresh data" at bounding box center [1077, 31] width 9 height 9
click at [94, 236] on link "Issues" at bounding box center [119, 229] width 105 height 26
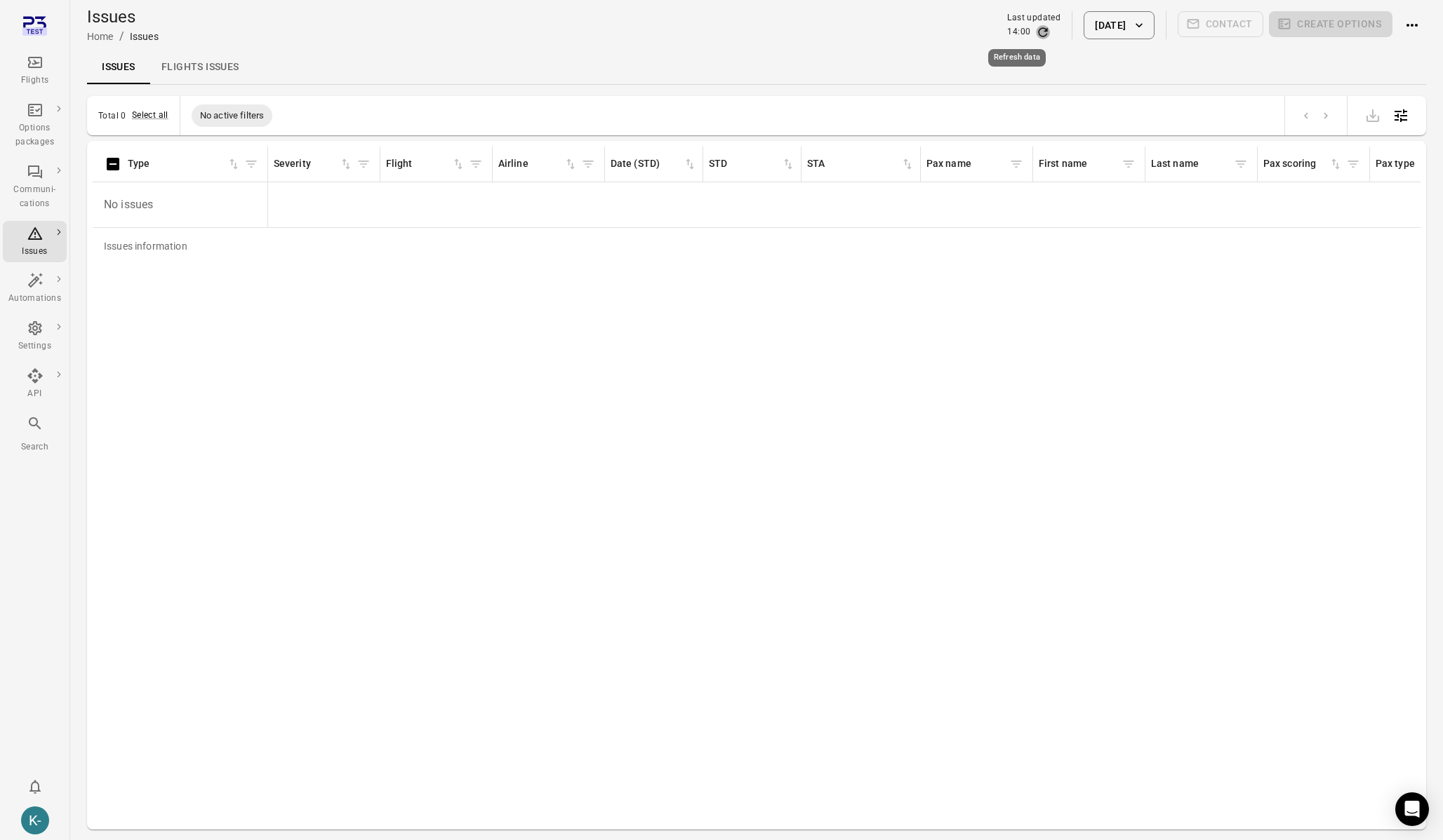
click at [1036, 34] on icon "Refresh data" at bounding box center [1042, 32] width 14 height 14
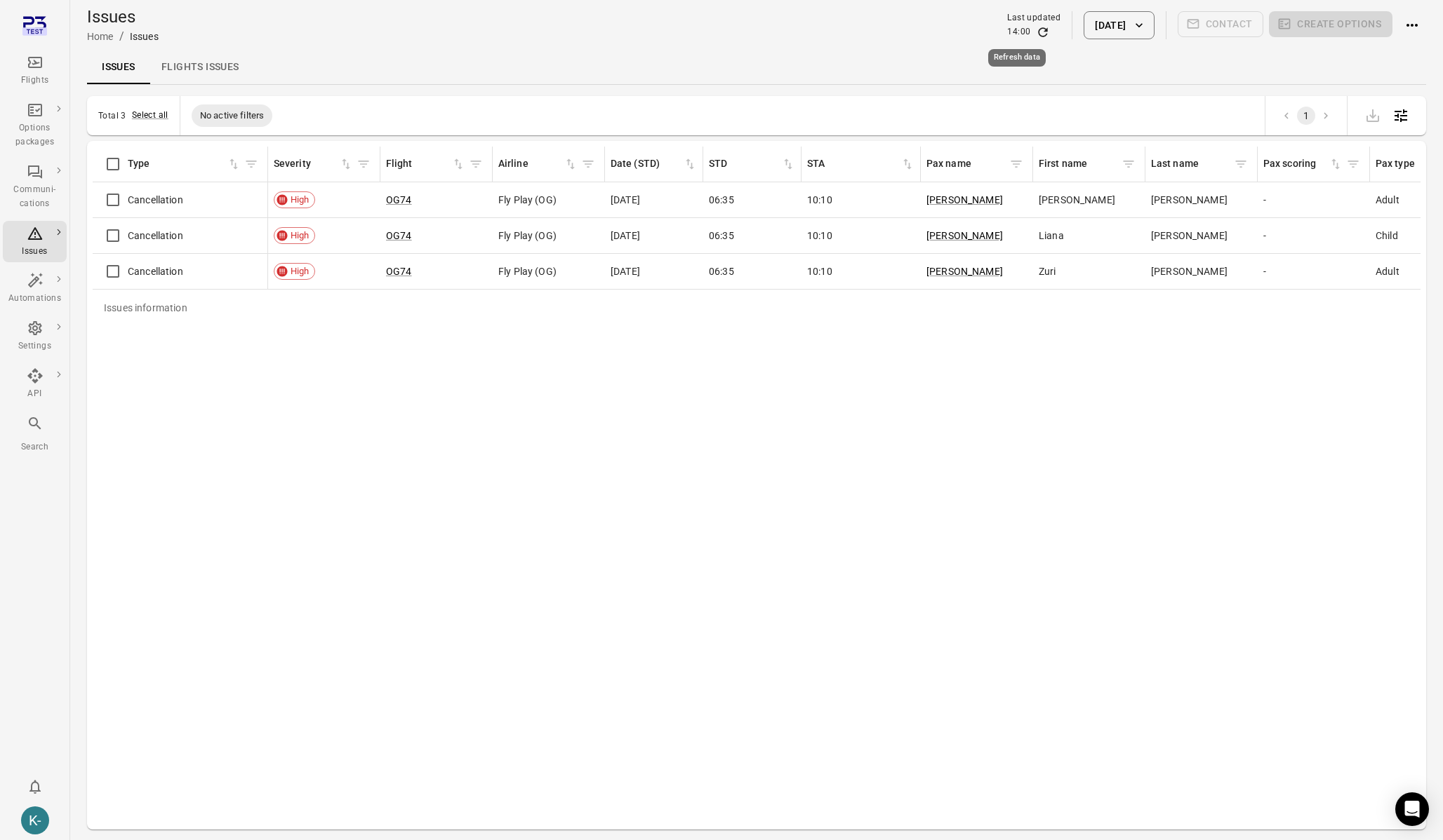
click at [1036, 34] on icon "Refresh data" at bounding box center [1042, 32] width 14 height 14
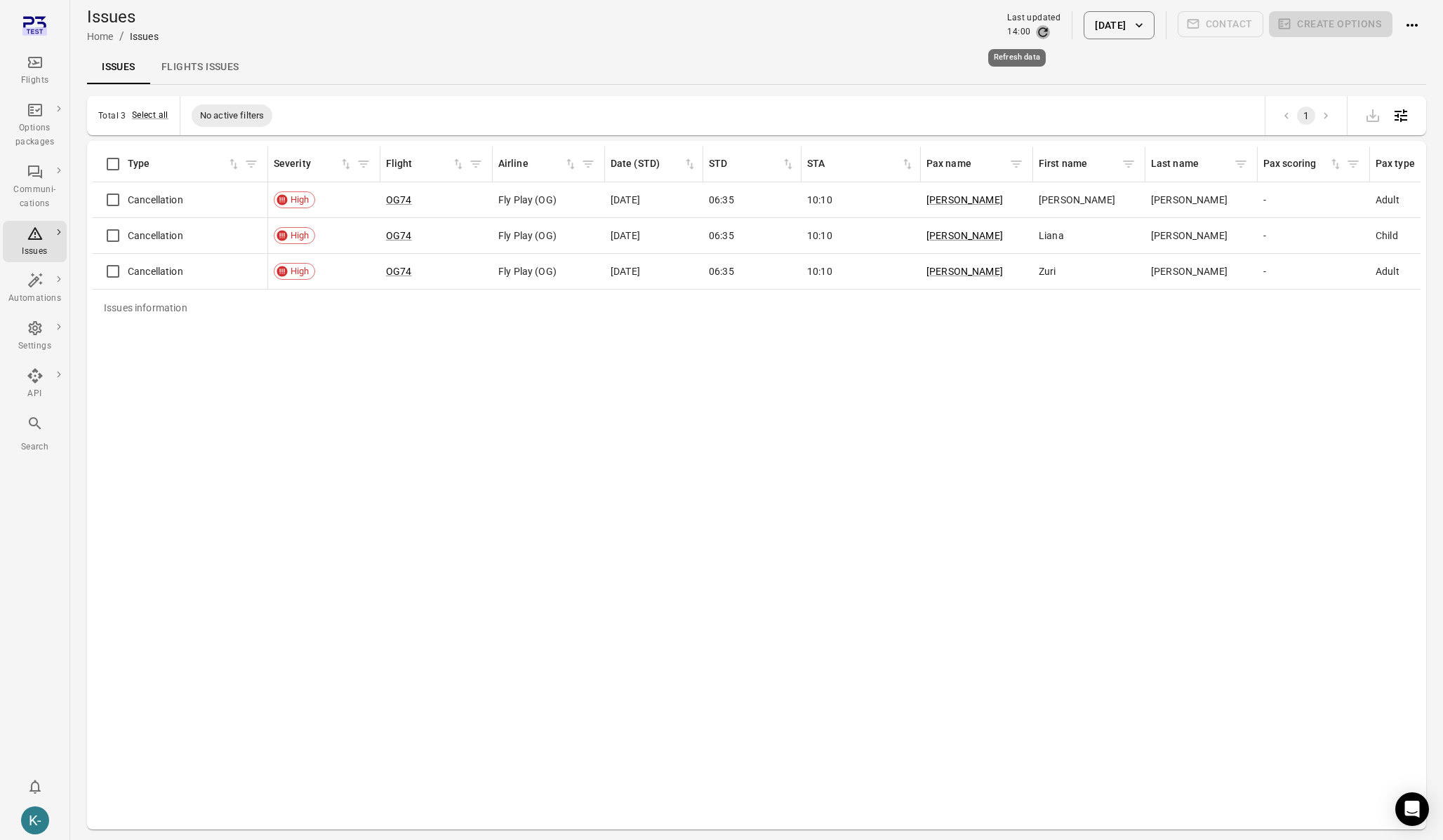
click at [1036, 34] on icon "Refresh data" at bounding box center [1042, 32] width 14 height 14
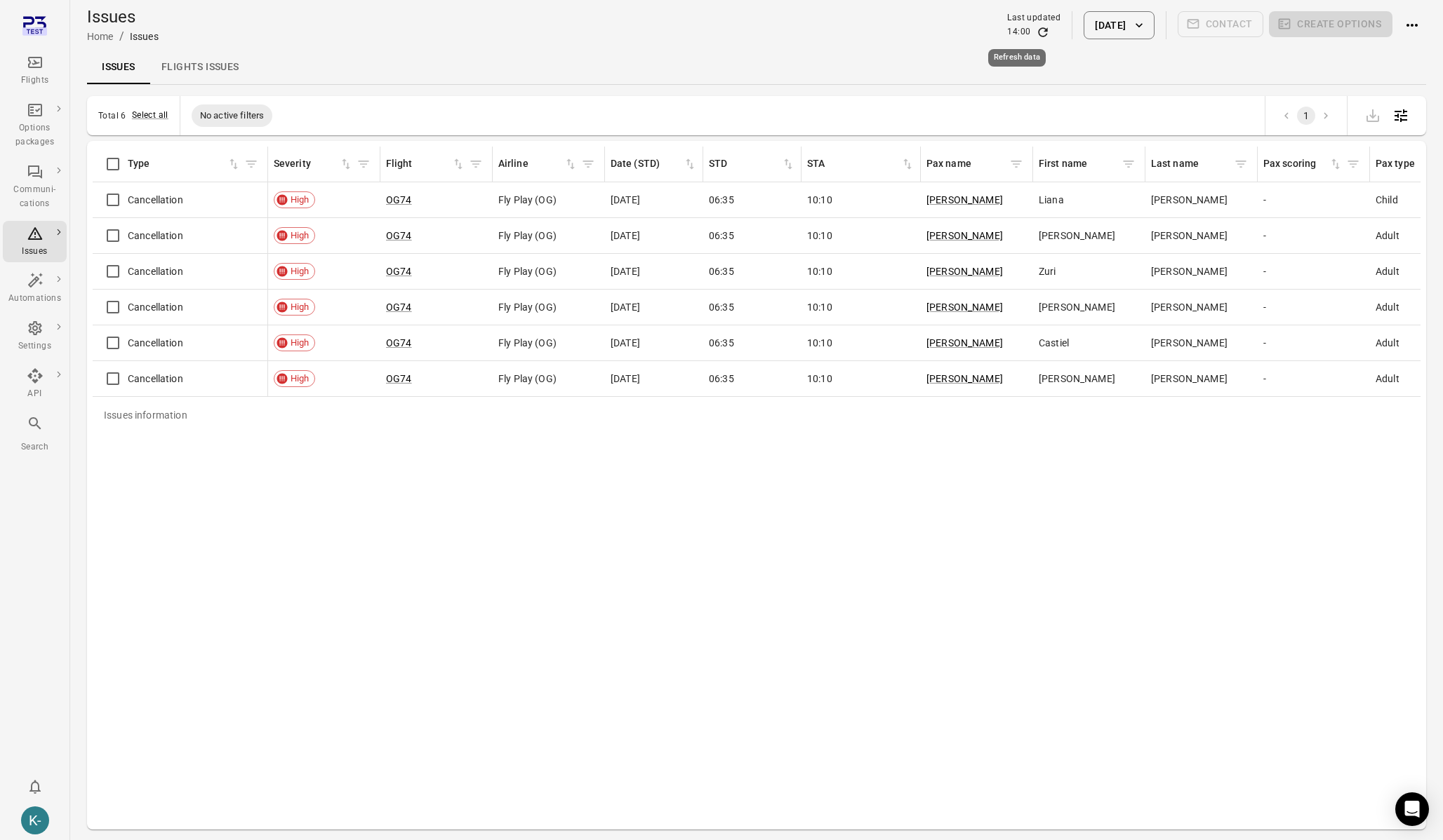
click at [1036, 34] on icon "Refresh data" at bounding box center [1042, 32] width 14 height 14
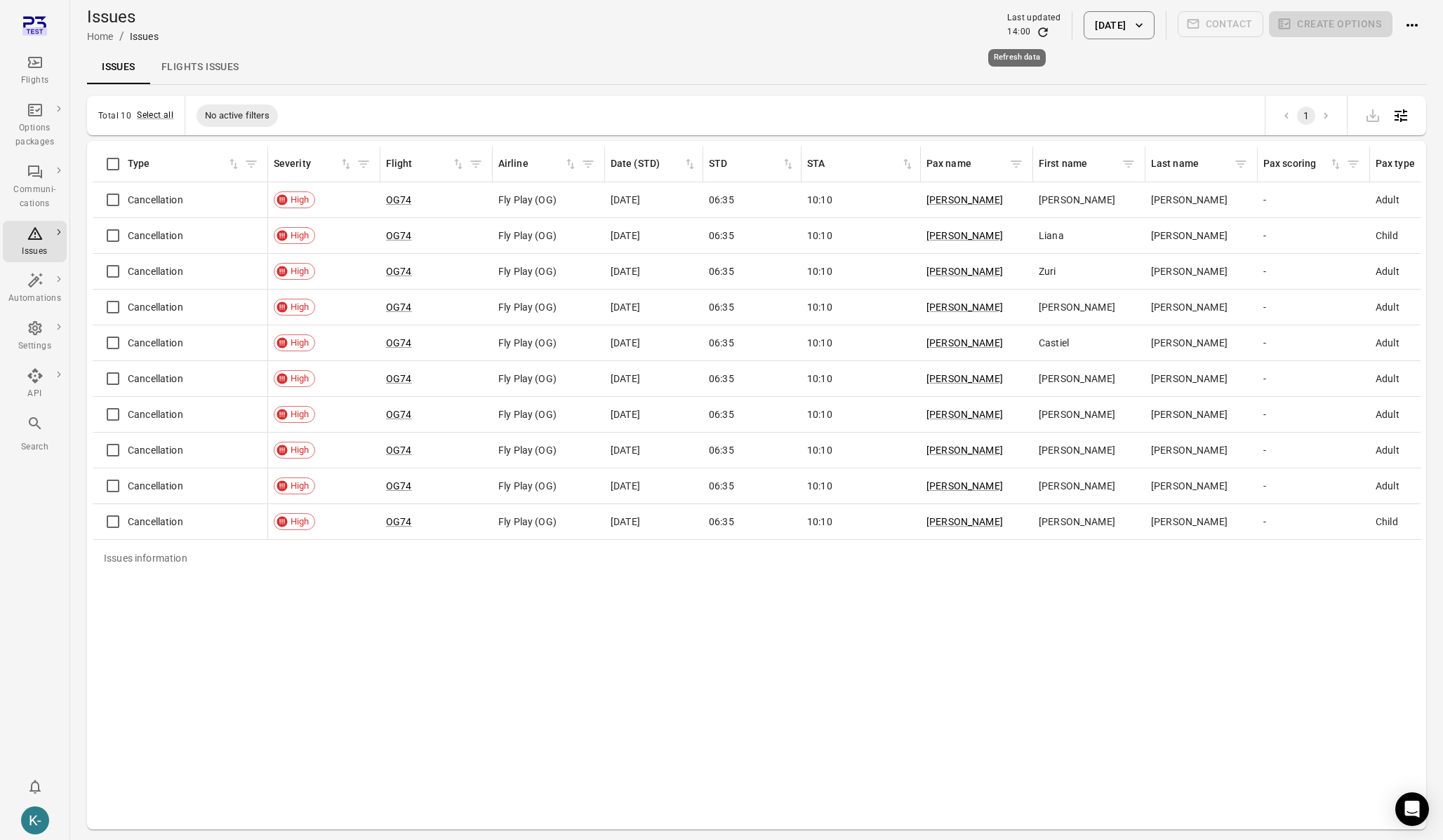
click at [1036, 34] on icon "Refresh data" at bounding box center [1042, 32] width 14 height 14
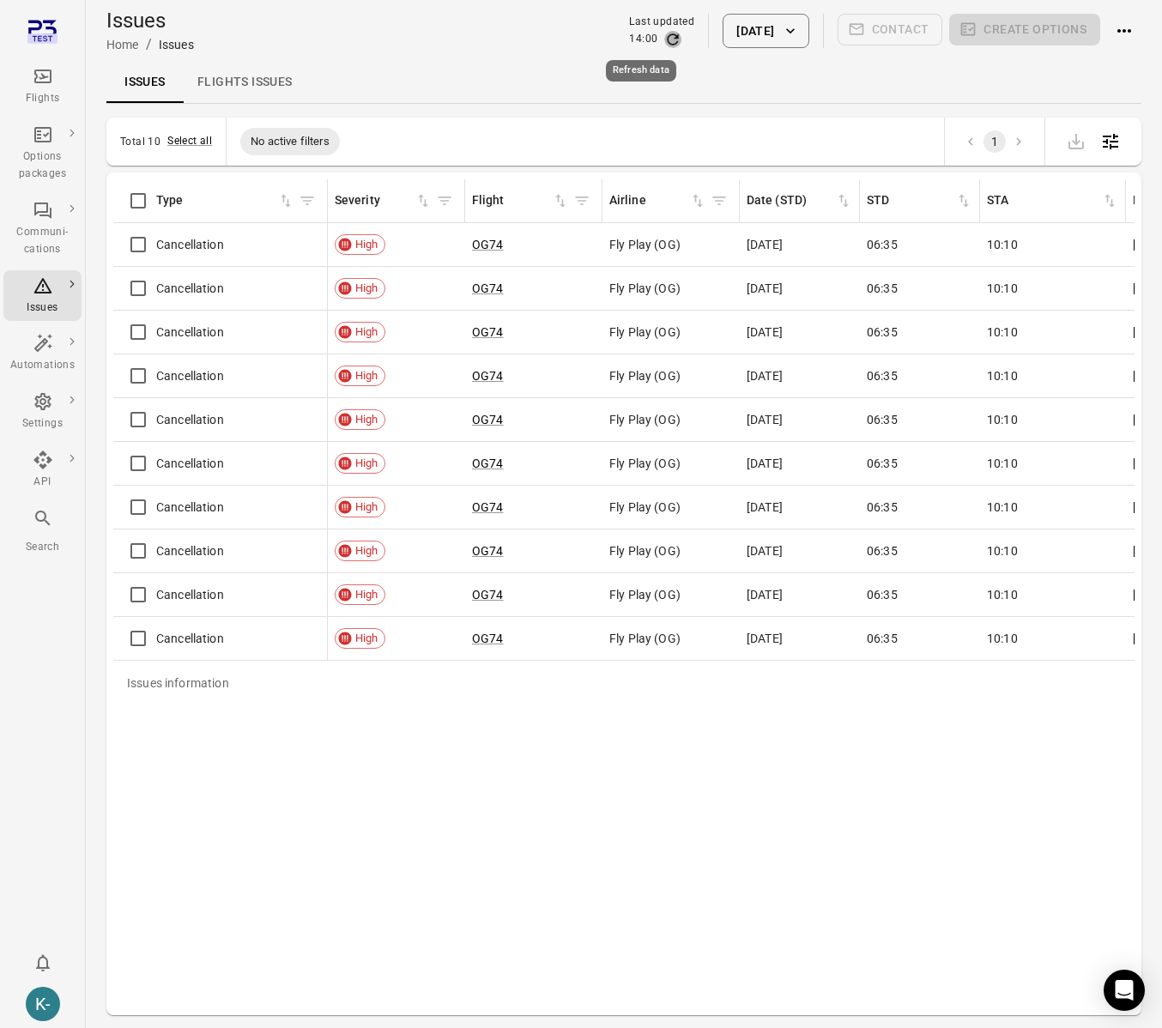
click at [668, 44] on icon "Refresh data" at bounding box center [673, 38] width 11 height 11
